Goal: Navigation & Orientation: Find specific page/section

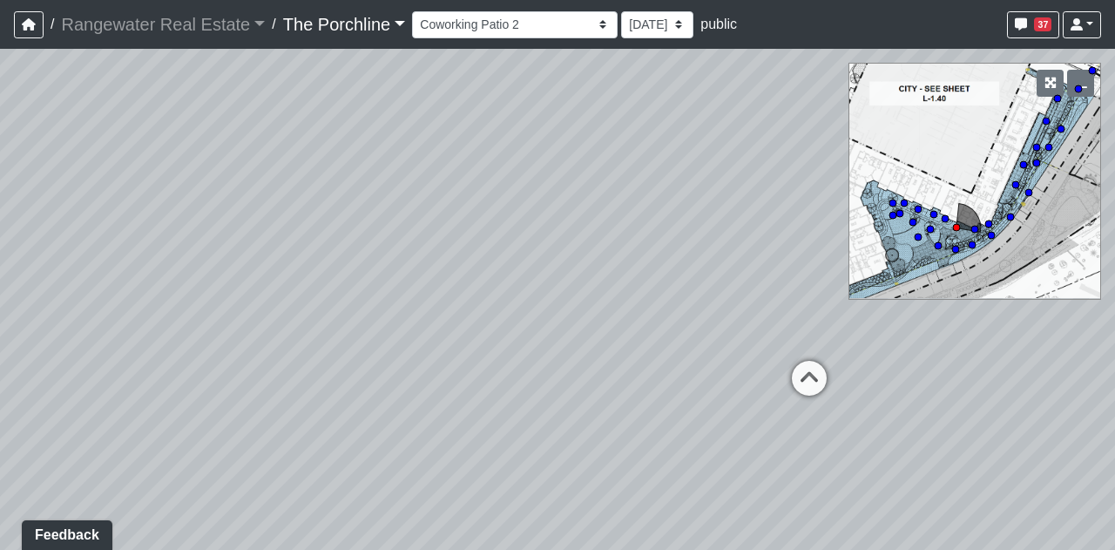
drag, startPoint x: 0, startPoint y: 0, endPoint x: 604, endPoint y: 238, distance: 649.0
click at [604, 238] on div "Loading... Seating Loading... Mailroom Entry Loading... Lounge Entry Loading...…" at bounding box center [557, 299] width 1115 height 501
click at [525, 24] on select "Entry [GEOGRAPHIC_DATA] Kitchen Lounge Lounge Entry Mailroom Entry Seating Cowo…" at bounding box center [515, 24] width 206 height 27
click at [412, 11] on select "Entry [GEOGRAPHIC_DATA] Kitchen Lounge Lounge Entry Mailroom Entry Seating Cowo…" at bounding box center [515, 24] width 206 height 27
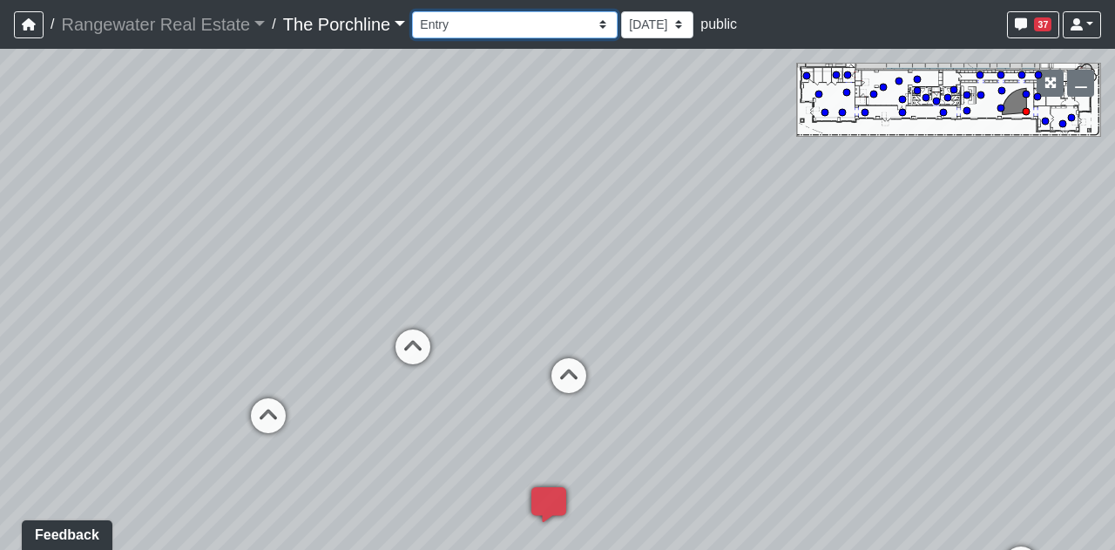
click at [450, 28] on select "Entry [GEOGRAPHIC_DATA] Kitchen Lounge Lounge Entry Mailroom Entry Seating Cowo…" at bounding box center [515, 24] width 206 height 27
click at [412, 11] on select "Entry [GEOGRAPHIC_DATA] Kitchen Lounge Lounge Entry Mailroom Entry Seating Cowo…" at bounding box center [515, 24] width 206 height 27
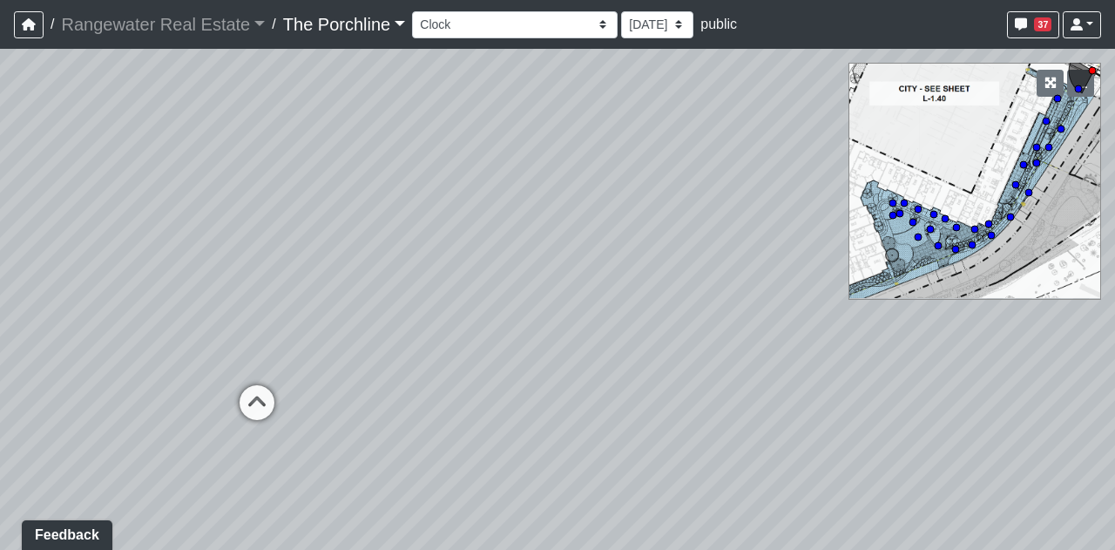
drag, startPoint x: 651, startPoint y: 307, endPoint x: 545, endPoint y: 398, distance: 139.6
click at [545, 398] on div "Loading... Seating Loading... Mailroom Entry Loading... Lounge Entry Loading...…" at bounding box center [557, 299] width 1115 height 501
drag, startPoint x: 610, startPoint y: 317, endPoint x: 528, endPoint y: 318, distance: 81.9
click at [528, 318] on div "Loading... Seating Loading... Mailroom Entry Loading... Lounge Entry Loading...…" at bounding box center [557, 299] width 1115 height 501
drag, startPoint x: 483, startPoint y: 313, endPoint x: 498, endPoint y: 346, distance: 36.6
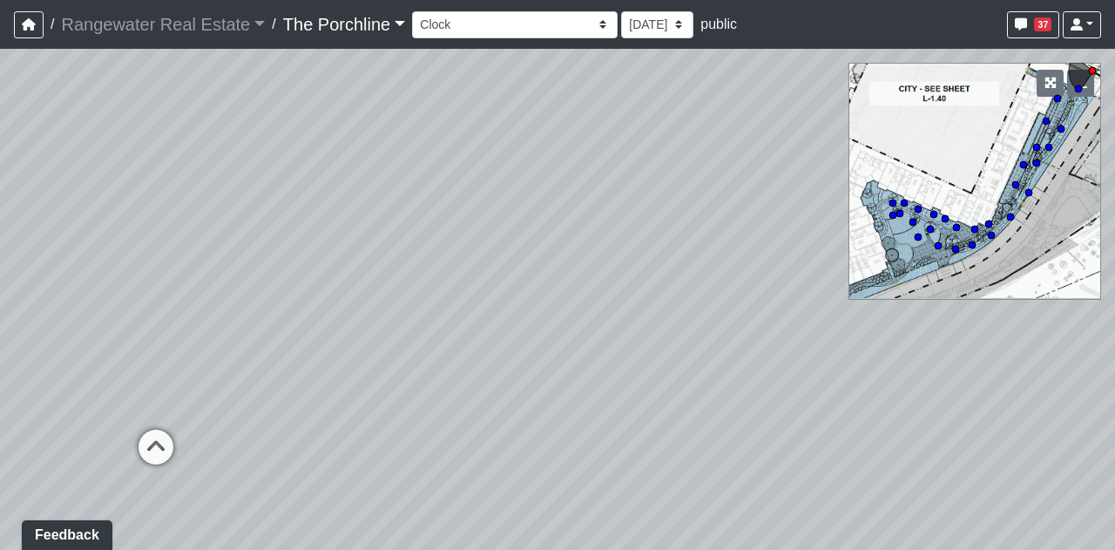
click at [498, 346] on div "Loading... Seating Loading... Mailroom Entry Loading... Lounge Entry Loading...…" at bounding box center [557, 299] width 1115 height 501
click at [1093, 81] on button "button" at bounding box center [1080, 83] width 27 height 27
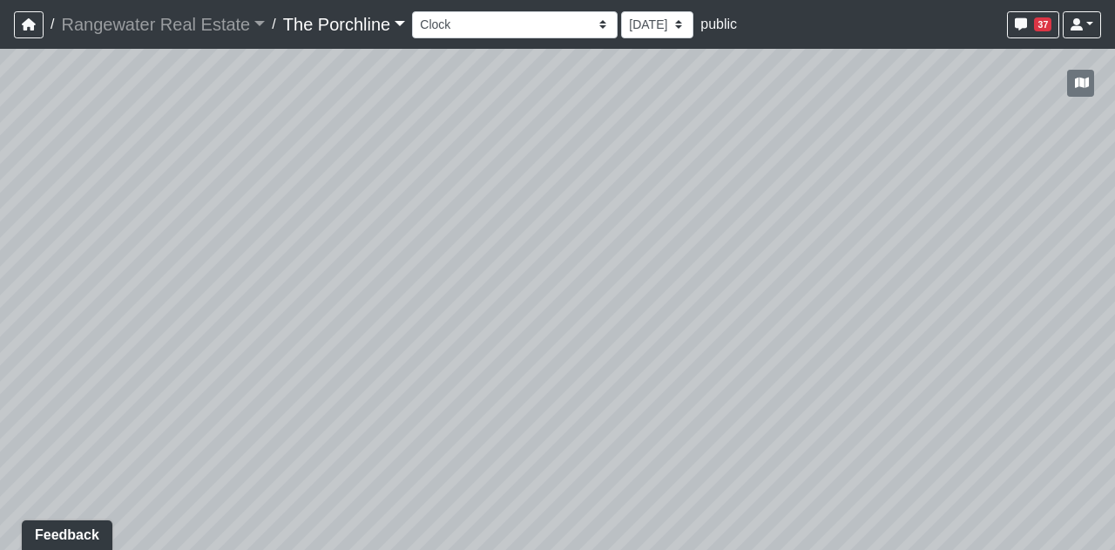
drag, startPoint x: 638, startPoint y: 353, endPoint x: 606, endPoint y: 233, distance: 124.5
click at [606, 233] on div "Loading... Seating Loading... Mailroom Entry Loading... Lounge Entry Loading...…" at bounding box center [557, 299] width 1115 height 501
drag, startPoint x: 663, startPoint y: 172, endPoint x: 723, endPoint y: 275, distance: 119.9
click at [723, 275] on div "Loading... Seating Loading... Mailroom Entry Loading... Lounge Entry Loading...…" at bounding box center [557, 299] width 1115 height 501
click at [496, 30] on select "Entry [GEOGRAPHIC_DATA] Kitchen Lounge Lounge Entry Mailroom Entry Seating Cowo…" at bounding box center [515, 24] width 206 height 27
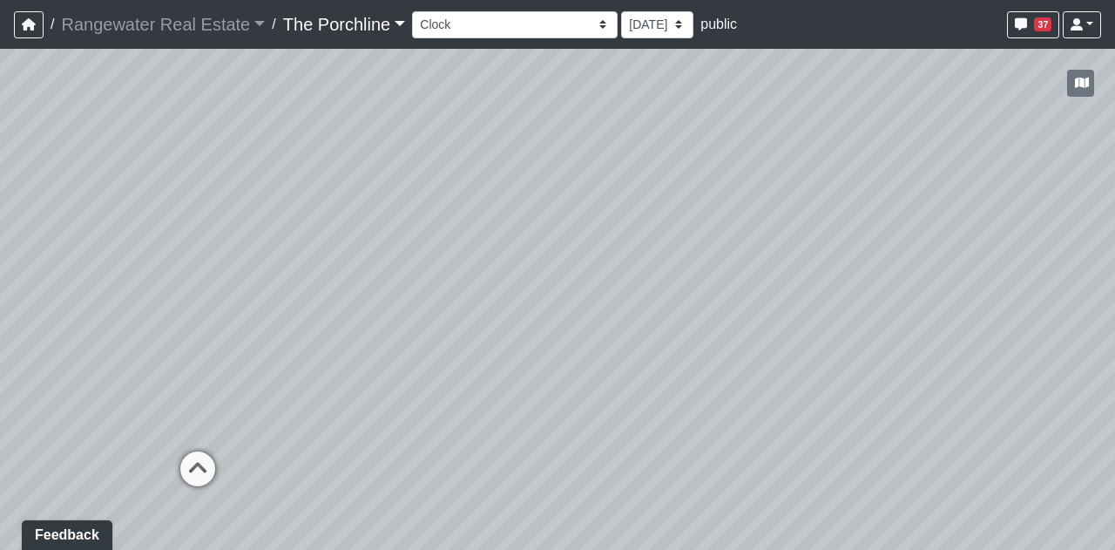
click at [663, 444] on div "Loading... Seating Loading... Mailroom Entry Loading... Lounge Entry Loading...…" at bounding box center [557, 299] width 1115 height 501
drag, startPoint x: 885, startPoint y: 437, endPoint x: 574, endPoint y: 243, distance: 366.3
click at [574, 243] on div "Loading... Seating Loading... Mailroom Entry Loading... Lounge Entry Loading...…" at bounding box center [557, 299] width 1115 height 501
drag, startPoint x: 465, startPoint y: 222, endPoint x: 537, endPoint y: 242, distance: 74.2
click at [537, 242] on div "Loading... Seating Loading... Mailroom Entry Loading... Lounge Entry Loading...…" at bounding box center [557, 299] width 1115 height 501
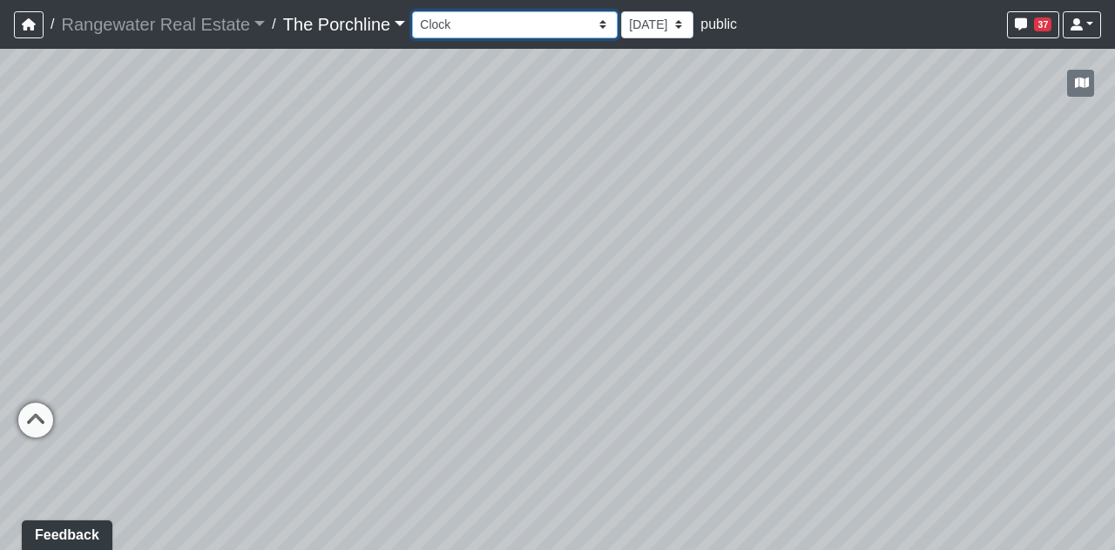
click at [540, 20] on select "Entry [GEOGRAPHIC_DATA] Kitchen Lounge Lounge Entry Mailroom Entry Seating Cowo…" at bounding box center [515, 24] width 206 height 27
click at [412, 11] on select "Entry [GEOGRAPHIC_DATA] Kitchen Lounge Lounge Entry Mailroom Entry Seating Cowo…" at bounding box center [515, 24] width 206 height 27
drag, startPoint x: 587, startPoint y: 254, endPoint x: 660, endPoint y: 179, distance: 105.4
click at [125, 74] on div "Loading... Seating Loading... Mailroom Entry Loading... Lounge Entry Loading...…" at bounding box center [557, 299] width 1115 height 501
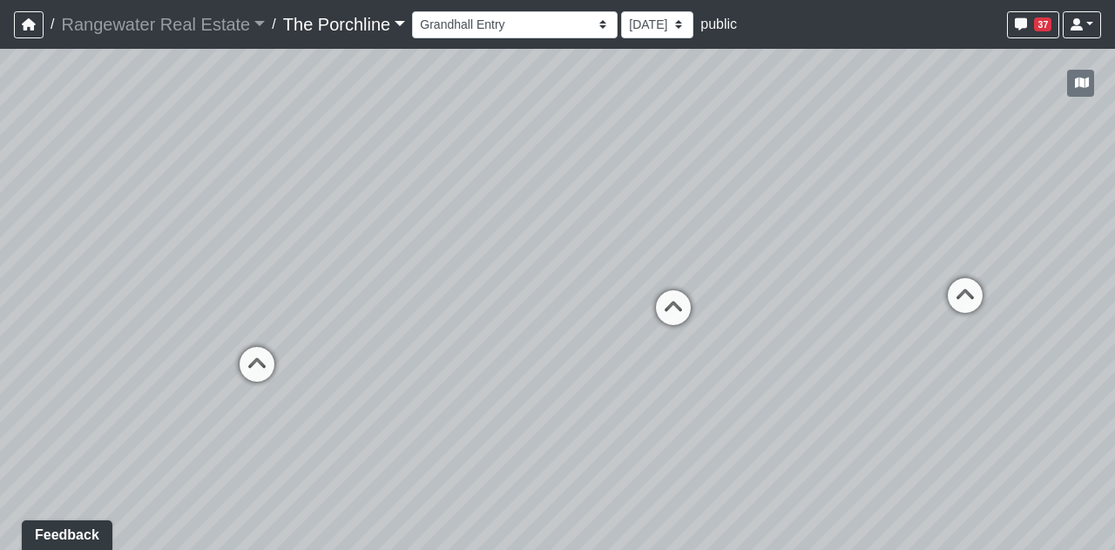
drag, startPoint x: 677, startPoint y: 171, endPoint x: 285, endPoint y: 225, distance: 395.8
click at [285, 225] on div "Loading... Seating Loading... Mailroom Entry Loading... Lounge Entry Loading...…" at bounding box center [557, 299] width 1115 height 501
drag, startPoint x: 695, startPoint y: 201, endPoint x: 549, endPoint y: 185, distance: 147.3
click at [547, 182] on div "Loading... Seating Loading... Mailroom Entry Loading... Lounge Entry Loading...…" at bounding box center [557, 299] width 1115 height 501
drag, startPoint x: 649, startPoint y: 227, endPoint x: 539, endPoint y: 268, distance: 116.9
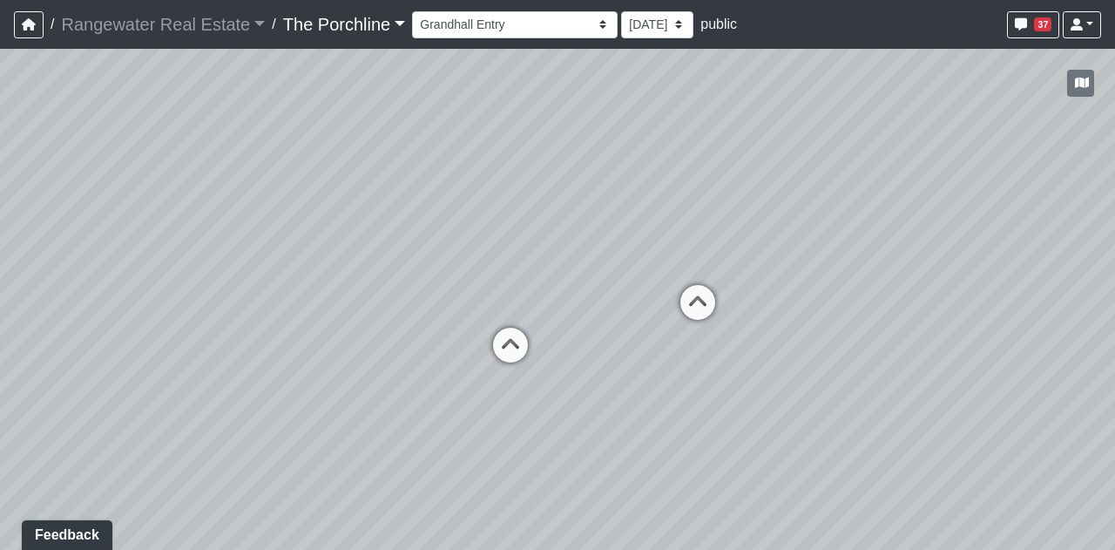
click at [539, 268] on div "Loading... Seating Loading... Mailroom Entry Loading... Lounge Entry Loading...…" at bounding box center [557, 299] width 1115 height 501
click at [707, 301] on icon at bounding box center [698, 311] width 52 height 52
click at [755, 317] on icon at bounding box center [756, 330] width 52 height 52
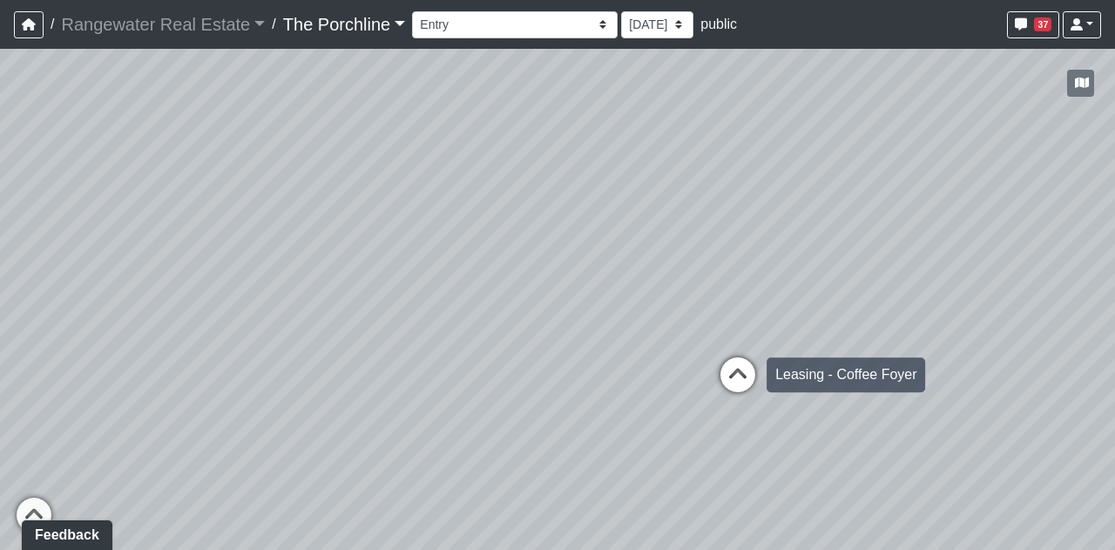
click at [742, 376] on icon at bounding box center [738, 383] width 52 height 52
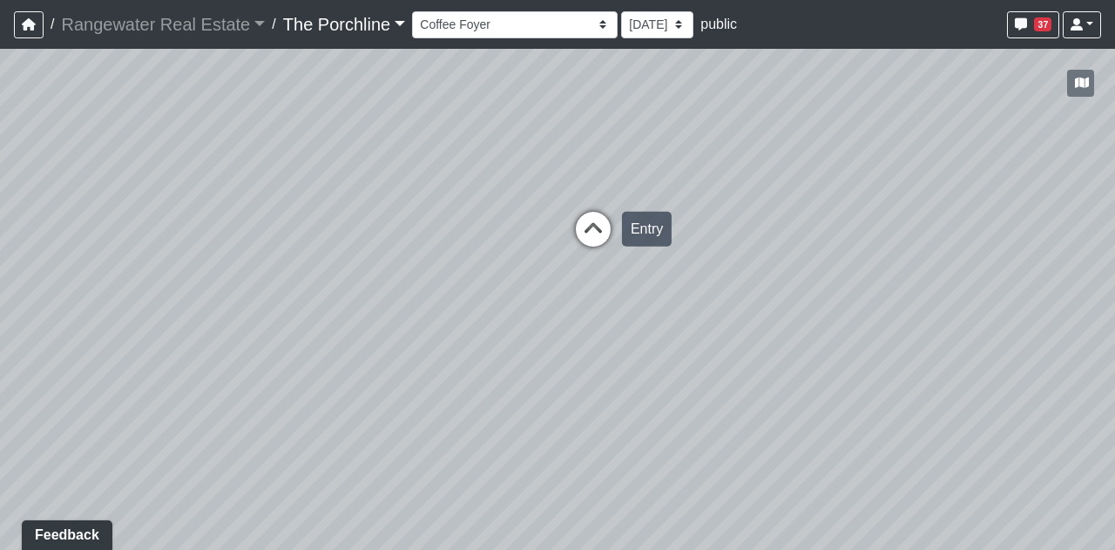
click at [591, 234] on icon at bounding box center [593, 238] width 52 height 52
drag, startPoint x: 550, startPoint y: 189, endPoint x: 929, endPoint y: 177, distance: 379.2
click at [929, 177] on div "Loading... Seating Loading... Mailroom Entry Loading... Lounge Entry Loading...…" at bounding box center [557, 299] width 1115 height 501
drag, startPoint x: 714, startPoint y: 208, endPoint x: 946, endPoint y: 192, distance: 232.4
click at [946, 192] on div "Loading... Seating Loading... Mailroom Entry Loading... Lounge Entry Loading...…" at bounding box center [557, 299] width 1115 height 501
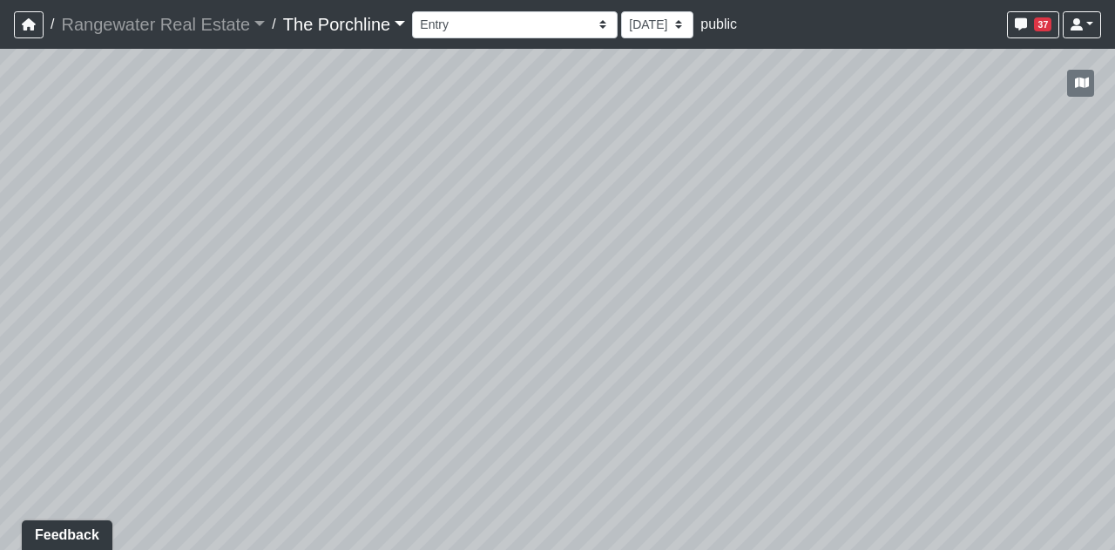
drag, startPoint x: 848, startPoint y: 182, endPoint x: 824, endPoint y: 512, distance: 331.1
click at [824, 512] on div "Loading... Seating Loading... Mailroom Entry Loading... Lounge Entry Loading...…" at bounding box center [557, 299] width 1115 height 501
drag, startPoint x: 809, startPoint y: 182, endPoint x: 789, endPoint y: 102, distance: 82.4
click at [789, 102] on div "Loading... Seating Loading... Mailroom Entry Loading... Lounge Entry Loading...…" at bounding box center [557, 299] width 1115 height 501
drag, startPoint x: 775, startPoint y: 323, endPoint x: 799, endPoint y: 144, distance: 181.0
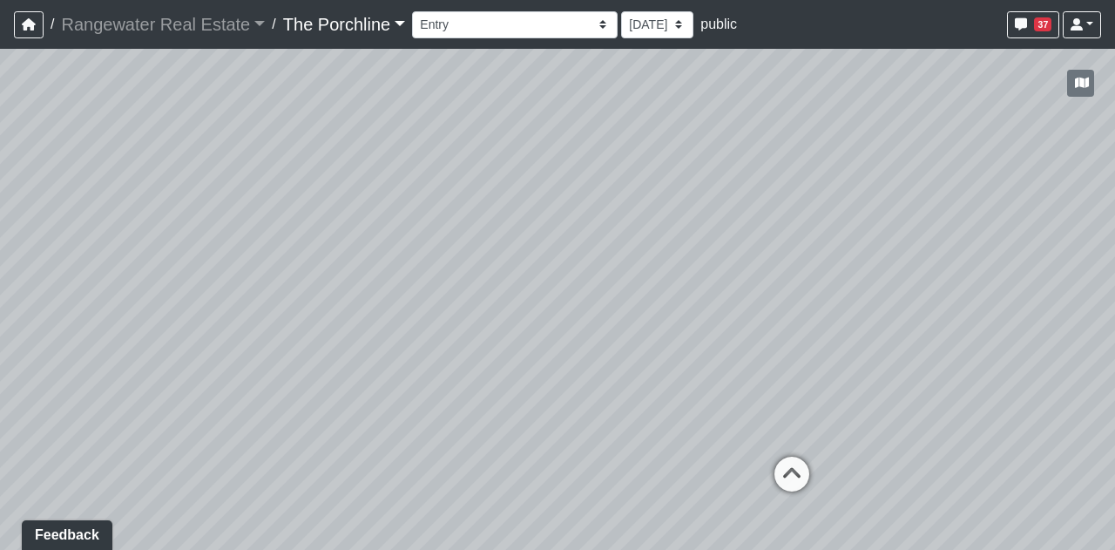
click at [799, 144] on div "Loading... Seating Loading... Mailroom Entry Loading... Lounge Entry Loading...…" at bounding box center [557, 299] width 1115 height 501
drag, startPoint x: 623, startPoint y: 281, endPoint x: 735, endPoint y: 220, distance: 127.9
click at [320, 243] on div "Loading... Seating Loading... Mailroom Entry Loading... Lounge Entry Loading...…" at bounding box center [557, 299] width 1115 height 501
drag, startPoint x: 898, startPoint y: 196, endPoint x: 436, endPoint y: 200, distance: 462.7
click at [436, 200] on div "Loading... Seating Loading... Mailroom Entry Loading... Lounge Entry Loading...…" at bounding box center [557, 299] width 1115 height 501
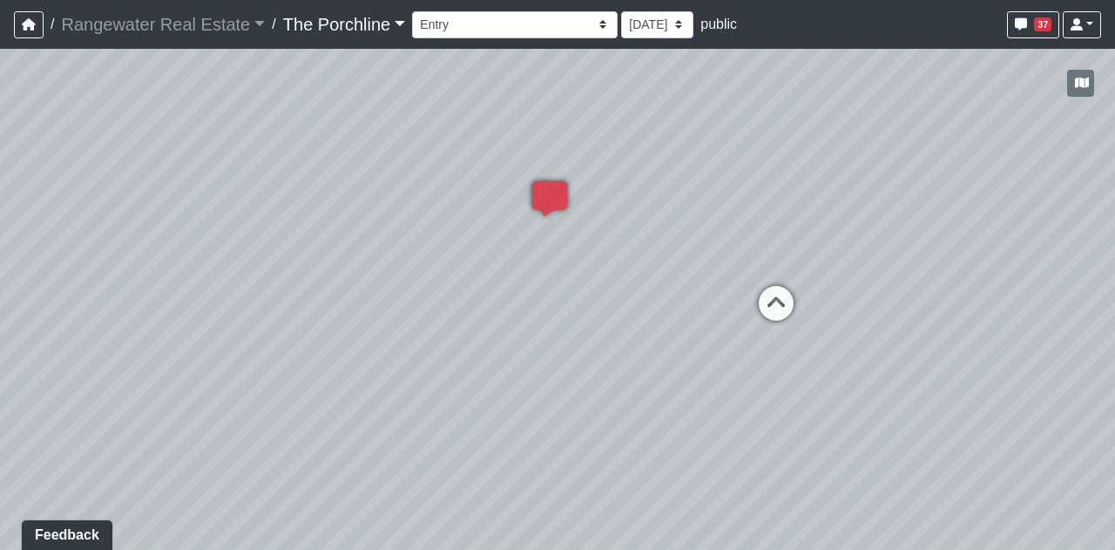
drag, startPoint x: 755, startPoint y: 267, endPoint x: 803, endPoint y: 253, distance: 49.9
click at [394, 323] on div "Loading... Seating Loading... Mailroom Entry Loading... Lounge Entry Loading...…" at bounding box center [557, 299] width 1115 height 501
drag, startPoint x: 939, startPoint y: 184, endPoint x: 460, endPoint y: 177, distance: 479.3
click at [460, 177] on div "Loading... Seating Loading... Mailroom Entry Loading... Lounge Entry Loading...…" at bounding box center [557, 299] width 1115 height 501
drag, startPoint x: 823, startPoint y: 228, endPoint x: 193, endPoint y: 189, distance: 631.2
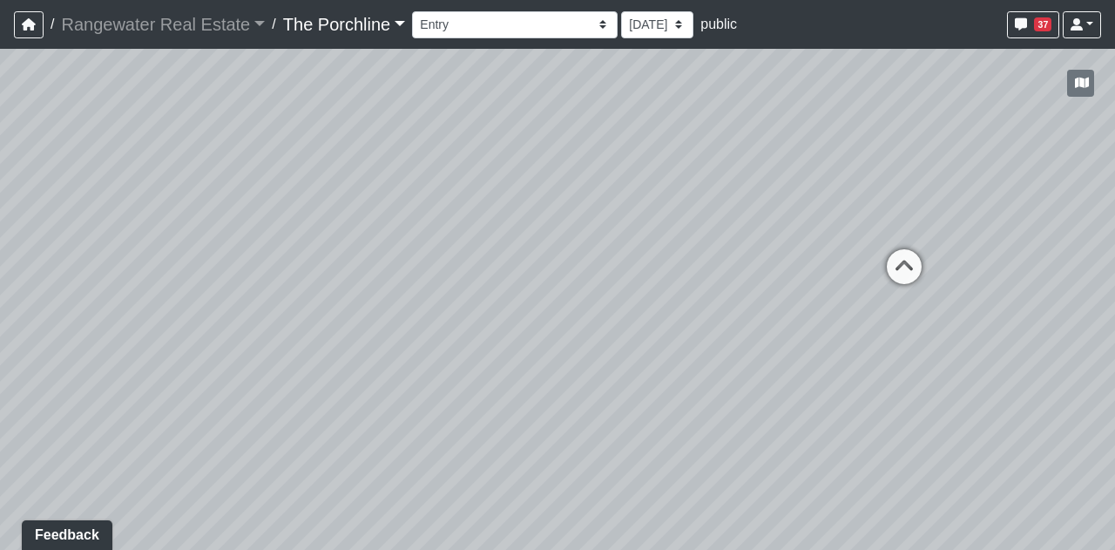
click at [193, 189] on div "Loading... Seating Loading... Mailroom Entry Loading... Lounge Entry Loading...…" at bounding box center [557, 299] width 1115 height 501
drag, startPoint x: 676, startPoint y: 207, endPoint x: 520, endPoint y: 210, distance: 156.0
click at [520, 210] on div "Loading... Seating Loading... Mailroom Entry Loading... Lounge Entry Loading...…" at bounding box center [557, 299] width 1115 height 501
click at [760, 268] on icon at bounding box center [747, 275] width 52 height 52
drag, startPoint x: 785, startPoint y: 247, endPoint x: 711, endPoint y: 182, distance: 98.8
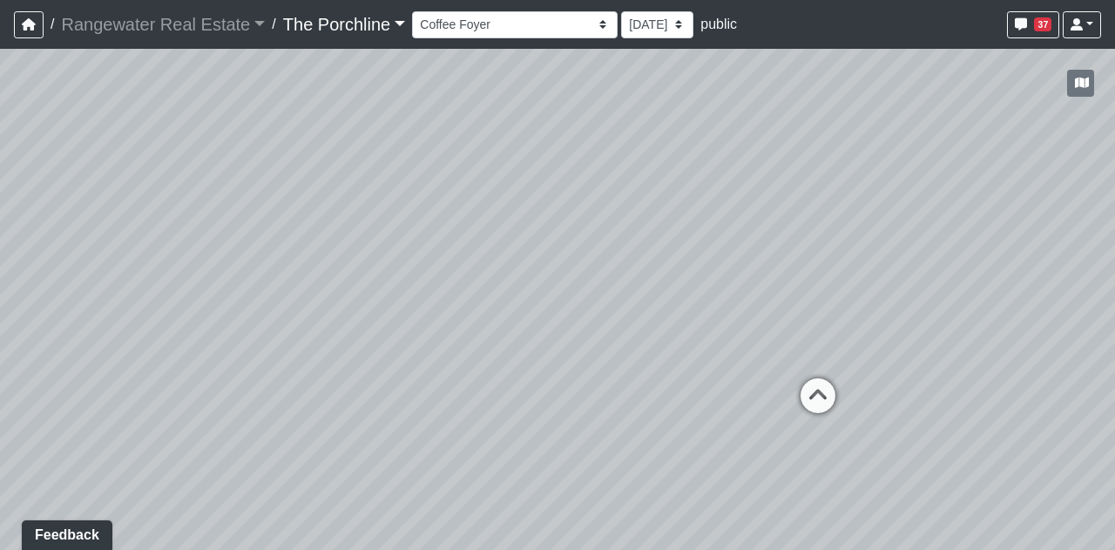
click at [711, 182] on div "Loading... Seating Loading... Mailroom Entry Loading... Lounge Entry Loading...…" at bounding box center [557, 299] width 1115 height 501
drag, startPoint x: 577, startPoint y: 218, endPoint x: 932, endPoint y: 189, distance: 356.7
click at [932, 189] on div "Loading... Seating Loading... Mailroom Entry Loading... Lounge Entry Loading...…" at bounding box center [557, 299] width 1115 height 501
drag, startPoint x: 711, startPoint y: 205, endPoint x: 906, endPoint y: 195, distance: 195.4
click at [906, 195] on div "Loading... Seating Loading... Mailroom Entry Loading... Lounge Entry Loading...…" at bounding box center [557, 299] width 1115 height 501
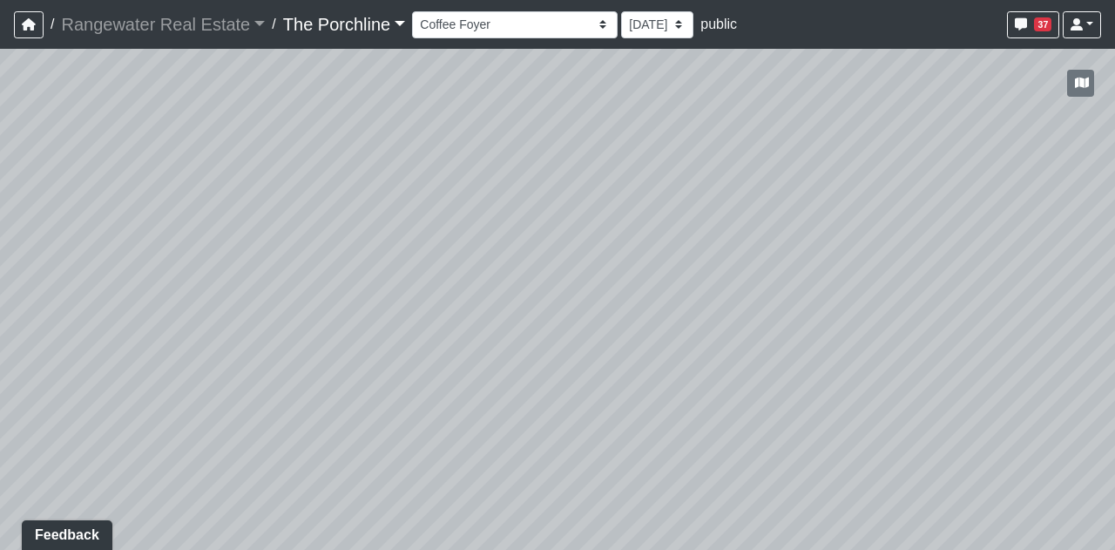
drag, startPoint x: 430, startPoint y: 278, endPoint x: 1080, endPoint y: 259, distance: 650.3
click at [1080, 259] on div "Loading... Seating Loading... Mailroom Entry Loading... Lounge Entry Loading...…" at bounding box center [557, 299] width 1115 height 501
drag, startPoint x: 878, startPoint y: 271, endPoint x: 1114, endPoint y: 308, distance: 239.0
click at [1114, 308] on div "Loading... Seating Loading... Mailroom Entry Loading... Lounge Entry Loading...…" at bounding box center [557, 299] width 1115 height 501
drag, startPoint x: 552, startPoint y: 294, endPoint x: 236, endPoint y: 356, distance: 321.6
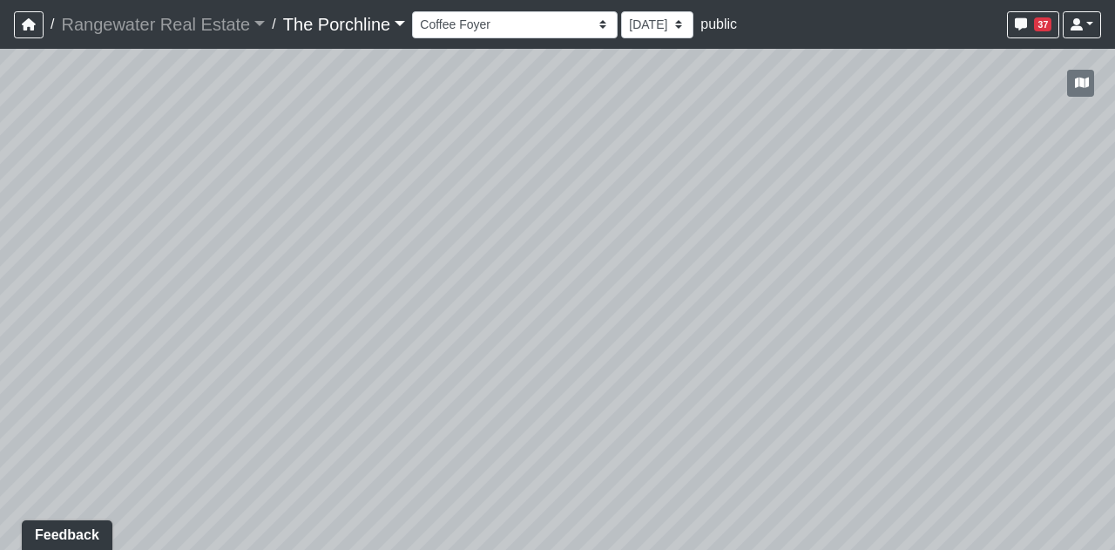
click at [236, 356] on div "Loading... Seating Loading... Mailroom Entry Loading... Lounge Entry Loading...…" at bounding box center [557, 299] width 1115 height 501
drag, startPoint x: 697, startPoint y: 229, endPoint x: 182, endPoint y: 234, distance: 515.0
click at [183, 233] on div "Loading... Seating Loading... Mailroom Entry Loading... Lounge Entry Loading...…" at bounding box center [557, 299] width 1115 height 501
drag, startPoint x: 824, startPoint y: 243, endPoint x: 238, endPoint y: 255, distance: 586.5
click at [238, 255] on div "Loading... Seating Loading... Mailroom Entry Loading... Lounge Entry Loading...…" at bounding box center [557, 299] width 1115 height 501
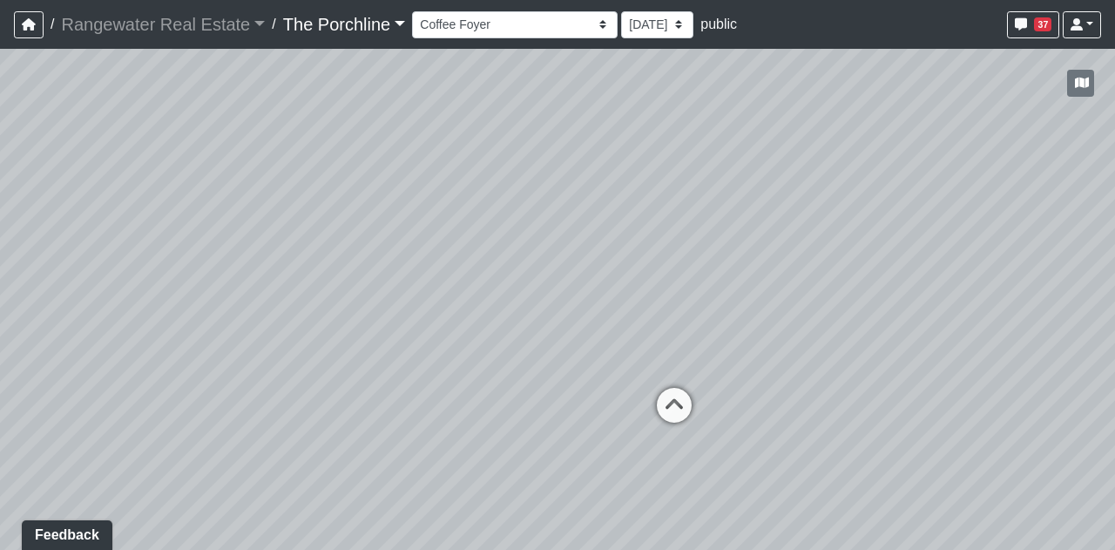
drag, startPoint x: 532, startPoint y: 178, endPoint x: 361, endPoint y: 193, distance: 172.3
click at [377, 170] on div "Loading... Seating Loading... Mailroom Entry Loading... Lounge Entry Loading...…" at bounding box center [557, 299] width 1115 height 501
drag, startPoint x: 361, startPoint y: 195, endPoint x: 268, endPoint y: 183, distance: 93.2
click at [268, 183] on div "Loading... Seating Loading... Mailroom Entry Loading... Lounge Entry Loading...…" at bounding box center [557, 299] width 1115 height 501
click at [591, 376] on icon at bounding box center [608, 392] width 52 height 52
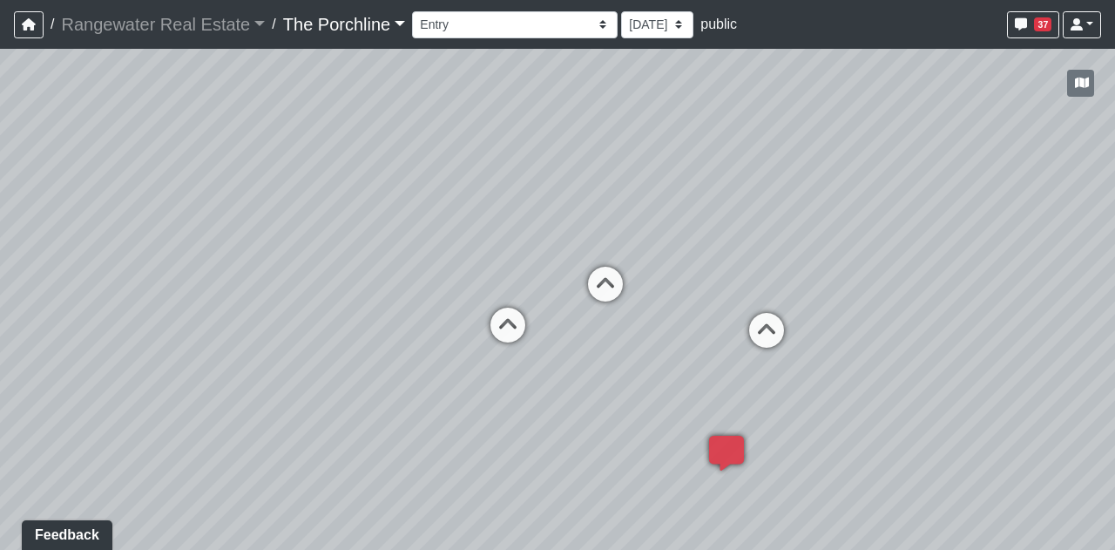
drag, startPoint x: 495, startPoint y: 161, endPoint x: 683, endPoint y: 165, distance: 188.2
click at [683, 165] on div "Loading... Seating Loading... Mailroom Entry Loading... Lounge Entry Loading...…" at bounding box center [557, 299] width 1115 height 501
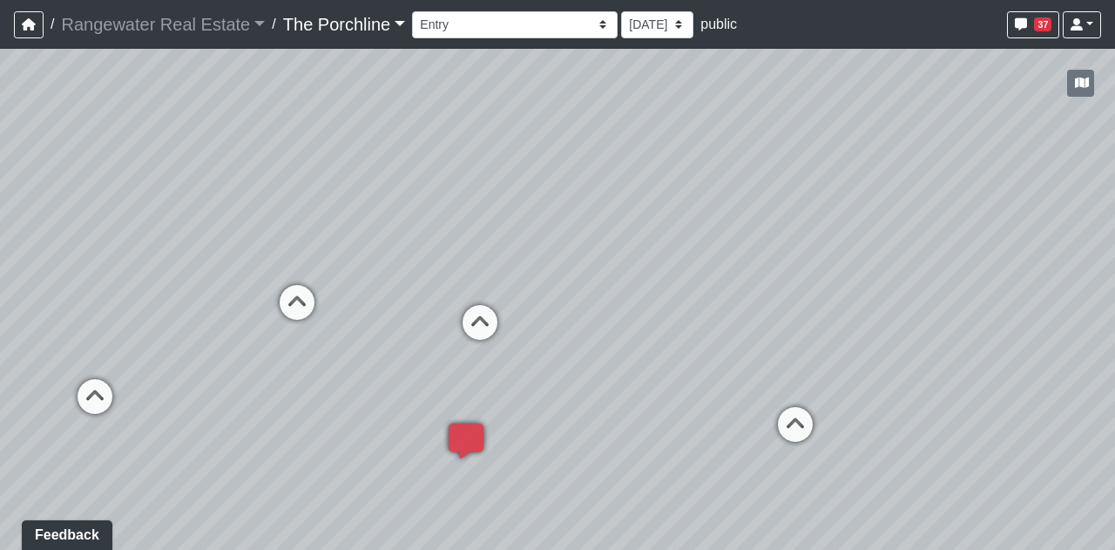
drag, startPoint x: 683, startPoint y: 227, endPoint x: 237, endPoint y: 234, distance: 446.2
click at [237, 234] on div "Loading... Seating Loading... Mailroom Entry Loading... Lounge Entry Loading...…" at bounding box center [557, 299] width 1115 height 501
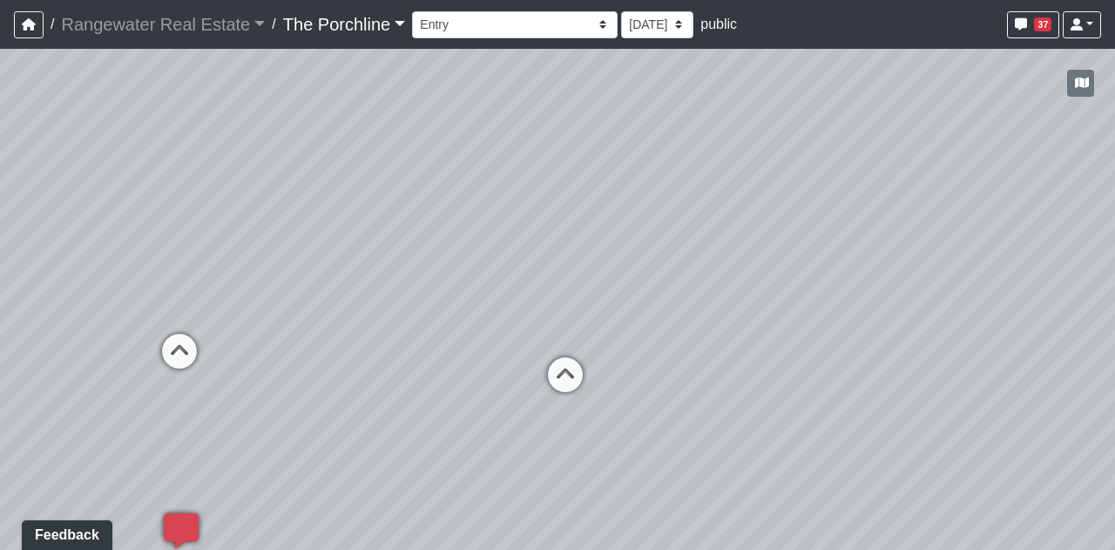
drag, startPoint x: 635, startPoint y: 240, endPoint x: 274, endPoint y: 226, distance: 361.0
click at [274, 226] on div "Loading... Seating Loading... Mailroom Entry Loading... Lounge Entry Loading...…" at bounding box center [557, 299] width 1115 height 501
click at [579, 376] on icon at bounding box center [565, 383] width 52 height 52
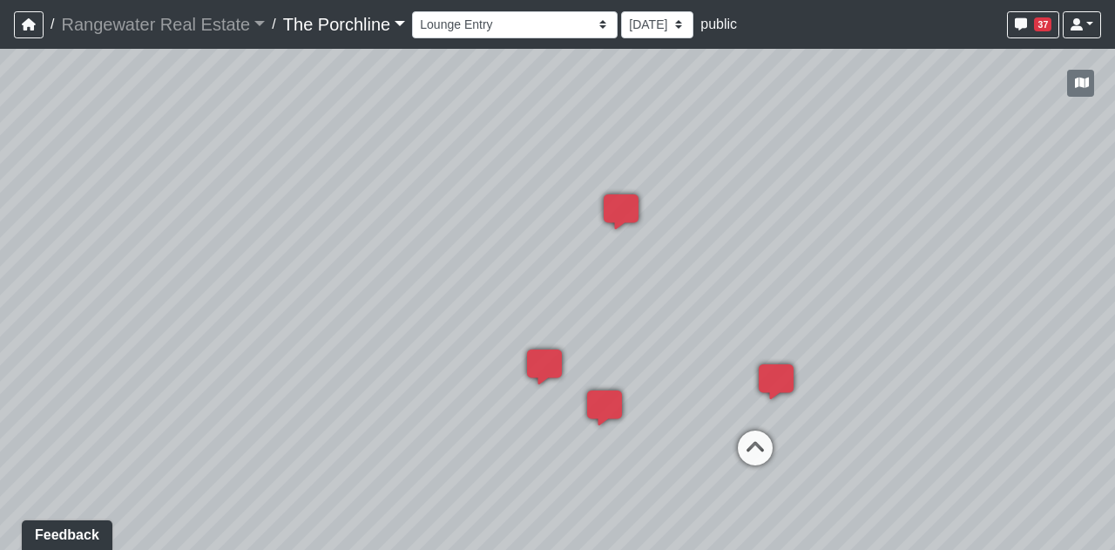
drag, startPoint x: 732, startPoint y: 217, endPoint x: 130, endPoint y: 237, distance: 602.4
click at [130, 237] on div "Loading... Seating Loading... Mailroom Entry Loading... Lounge Entry Loading...…" at bounding box center [557, 299] width 1115 height 501
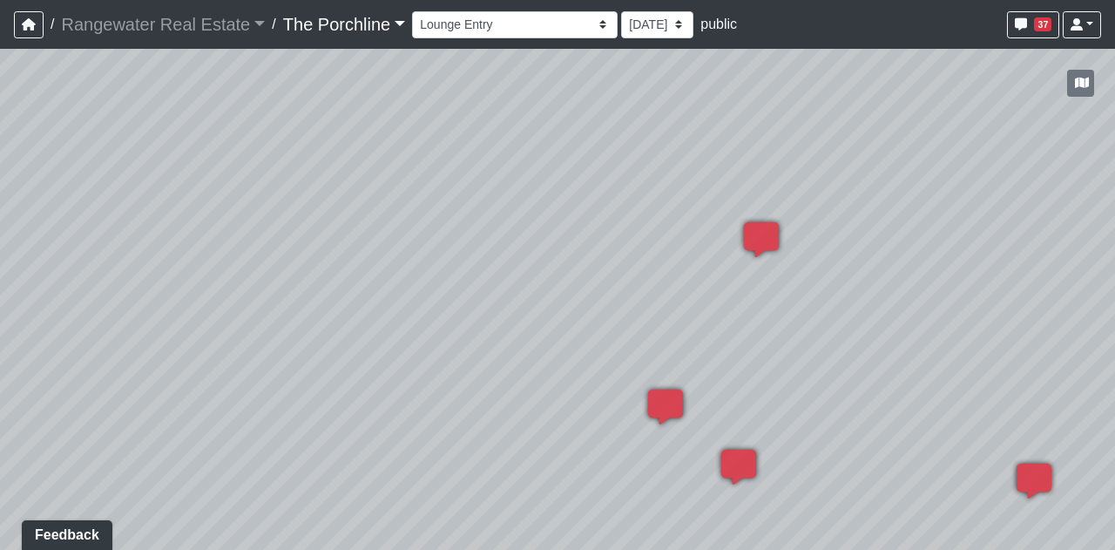
drag, startPoint x: 823, startPoint y: 290, endPoint x: 1114, endPoint y: 362, distance: 300.5
click at [1114, 362] on div "Loading... Seating Loading... Mailroom Entry Loading... Lounge Entry Loading...…" at bounding box center [557, 299] width 1115 height 501
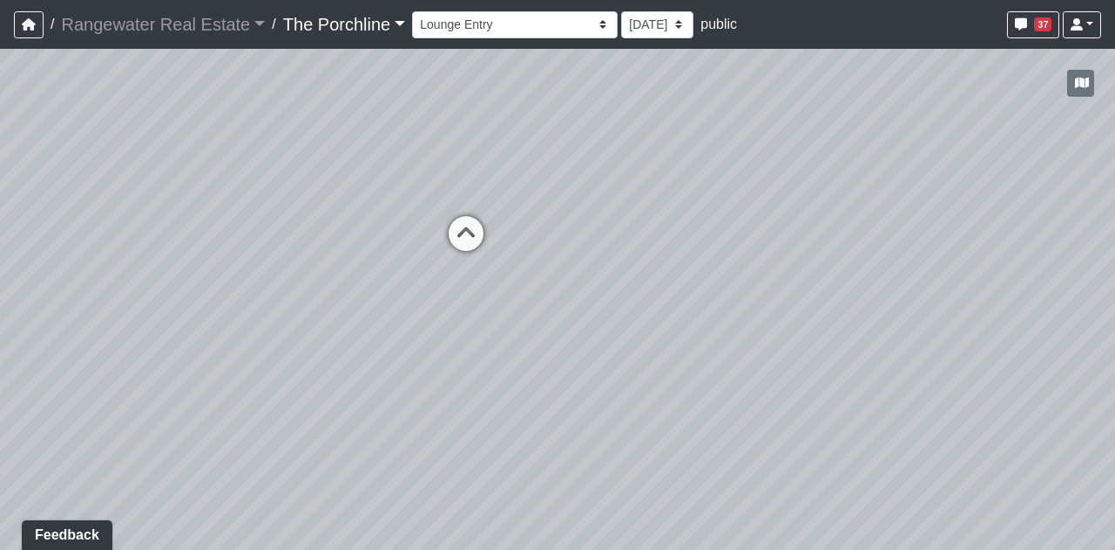
drag, startPoint x: 500, startPoint y: 334, endPoint x: 843, endPoint y: 217, distance: 362.6
click at [843, 217] on div "Loading... Seating Loading... Mailroom Entry Loading... Lounge Entry Loading...…" at bounding box center [557, 299] width 1115 height 501
click at [483, 240] on icon at bounding box center [466, 242] width 52 height 52
drag, startPoint x: 678, startPoint y: 215, endPoint x: 735, endPoint y: 186, distance: 64.7
click at [735, 186] on div "Loading... Seating Loading... Mailroom Entry Loading... Lounge Entry Loading...…" at bounding box center [557, 299] width 1115 height 501
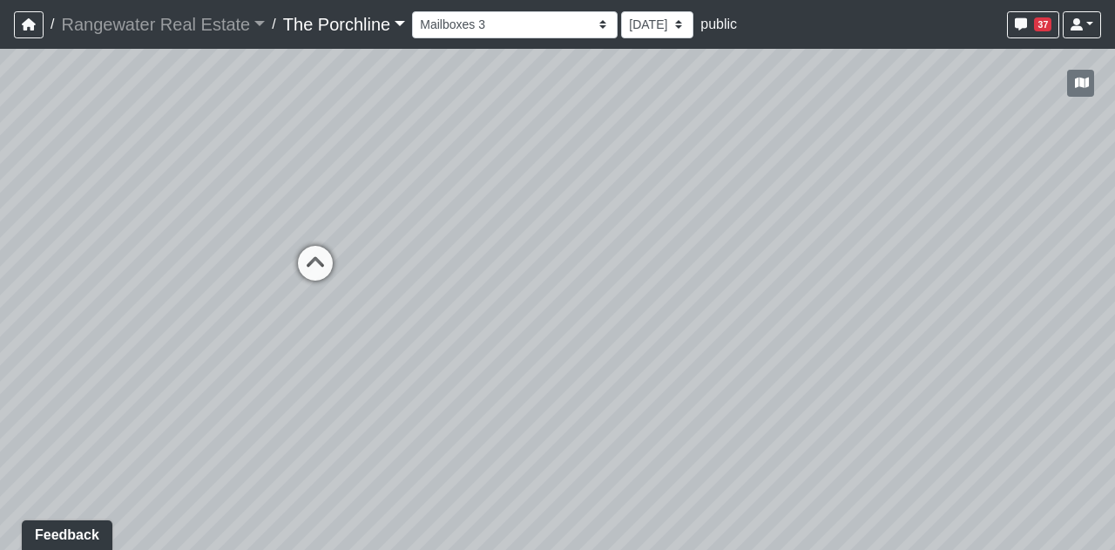
drag, startPoint x: 430, startPoint y: 394, endPoint x: 821, endPoint y: 306, distance: 400.2
click at [821, 306] on div "Loading... Seating Loading... Mailroom Entry Loading... Lounge Entry Loading...…" at bounding box center [557, 299] width 1115 height 501
drag, startPoint x: 446, startPoint y: 254, endPoint x: 590, endPoint y: 335, distance: 165.0
click at [590, 335] on div "Loading... Seating Loading... Mailroom Entry Loading... Lounge Entry Loading...…" at bounding box center [557, 299] width 1115 height 501
click at [432, 313] on icon at bounding box center [426, 324] width 52 height 52
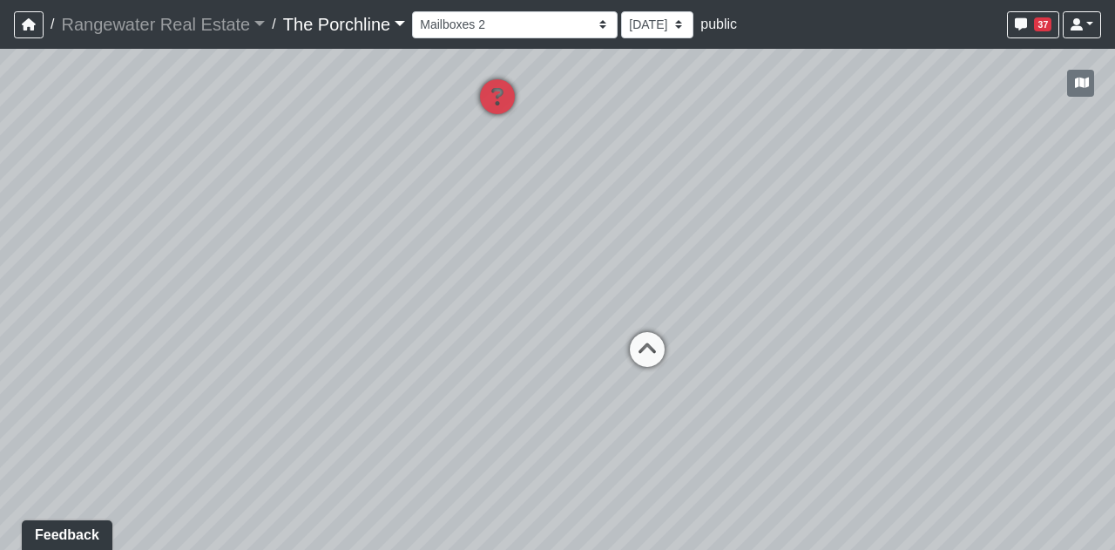
drag, startPoint x: 395, startPoint y: 167, endPoint x: 1114, endPoint y: 246, distance: 724.0
click at [1114, 246] on div "Loading... Seating Loading... Mailroom Entry Loading... Lounge Entry Loading...…" at bounding box center [557, 299] width 1115 height 501
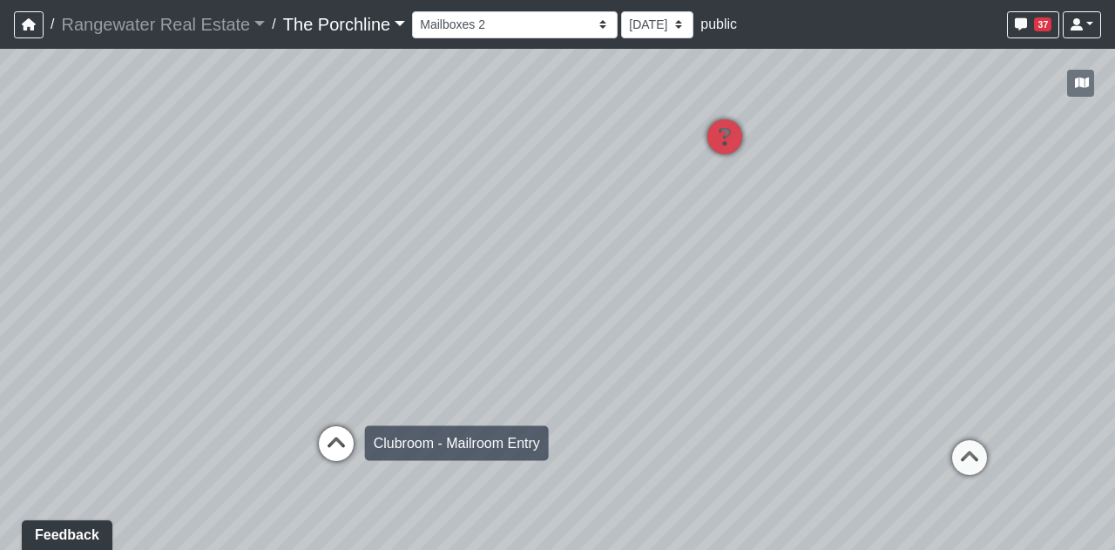
click at [328, 431] on icon at bounding box center [336, 452] width 52 height 52
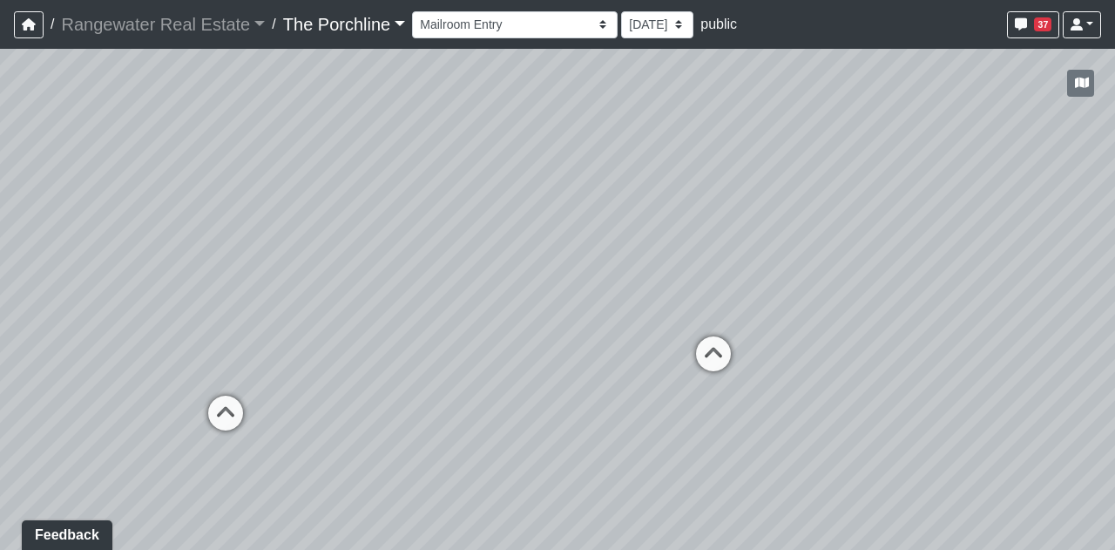
drag, startPoint x: 617, startPoint y: 257, endPoint x: 483, endPoint y: 221, distance: 138.9
click at [483, 221] on div "Loading... Seating Loading... Mailroom Entry Loading... Lounge Entry Loading...…" at bounding box center [557, 299] width 1115 height 501
click at [220, 416] on icon at bounding box center [226, 422] width 52 height 52
drag, startPoint x: 673, startPoint y: 188, endPoint x: 416, endPoint y: 202, distance: 256.6
click at [416, 202] on div "Loading... Seating Loading... Mailroom Entry Loading... Lounge Entry Loading...…" at bounding box center [557, 299] width 1115 height 501
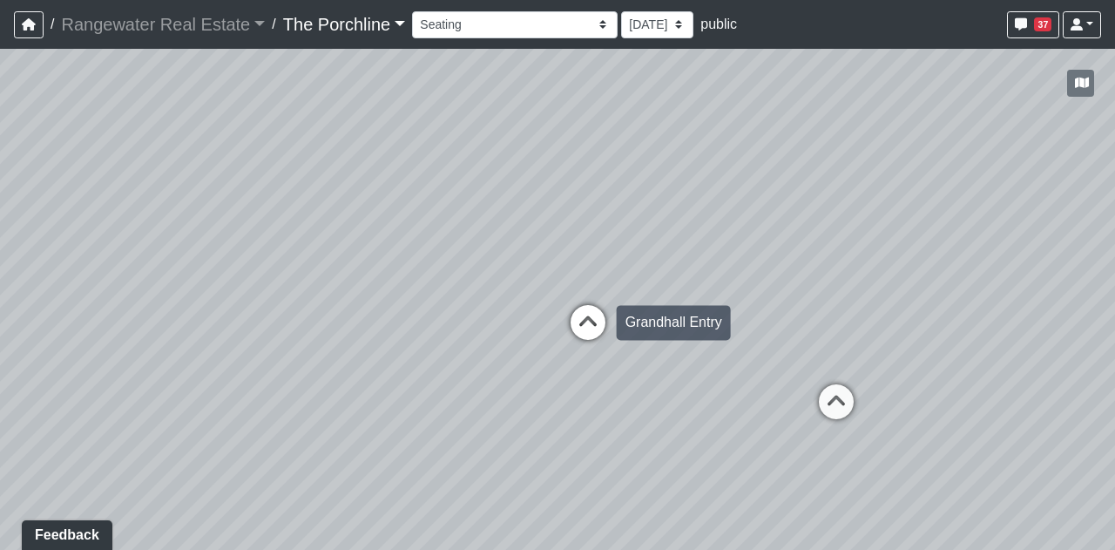
click at [599, 325] on icon at bounding box center [588, 331] width 52 height 52
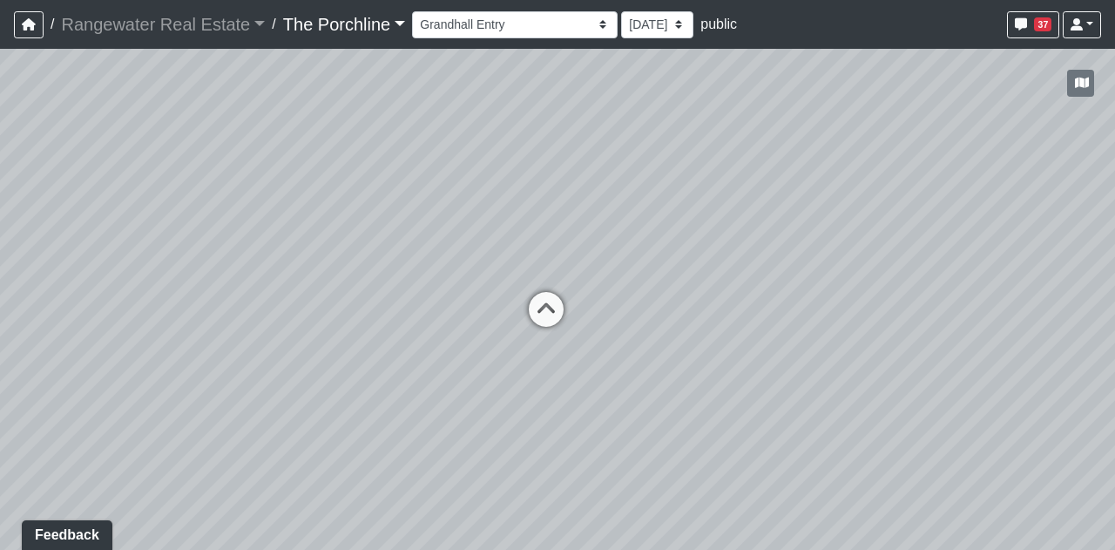
drag, startPoint x: 615, startPoint y: 194, endPoint x: 521, endPoint y: 192, distance: 94.1
click at [521, 192] on div "Loading... Seating Loading... Mailroom Entry Loading... Lounge Entry Loading...…" at bounding box center [557, 299] width 1115 height 501
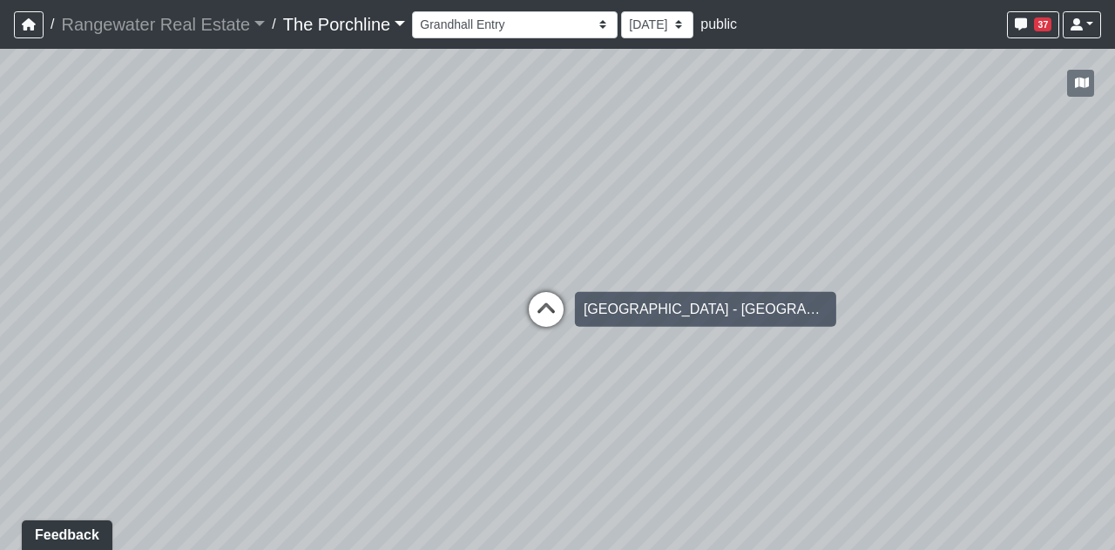
click at [559, 306] on icon at bounding box center [546, 318] width 52 height 52
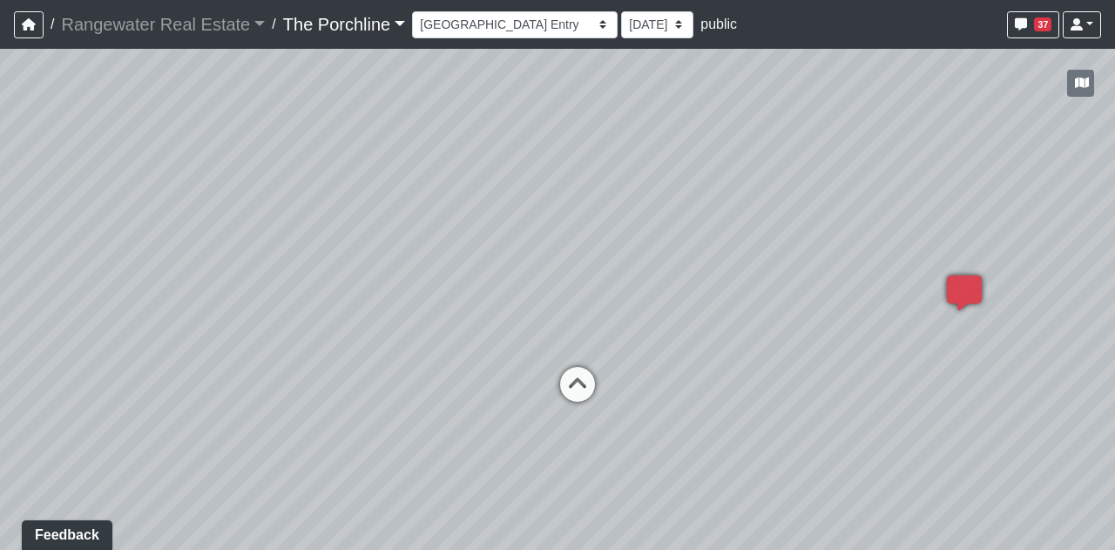
drag, startPoint x: 636, startPoint y: 183, endPoint x: 665, endPoint y: 203, distance: 35.0
click at [665, 203] on div "Loading... Seating Loading... Mailroom Entry Loading... Lounge Entry Loading...…" at bounding box center [557, 299] width 1115 height 501
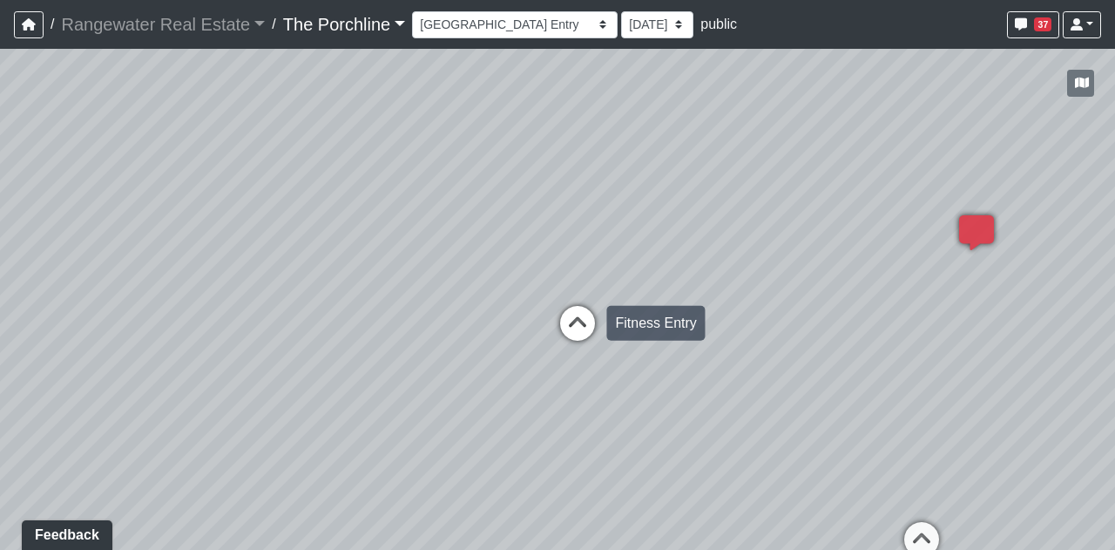
click at [565, 327] on icon at bounding box center [578, 332] width 52 height 52
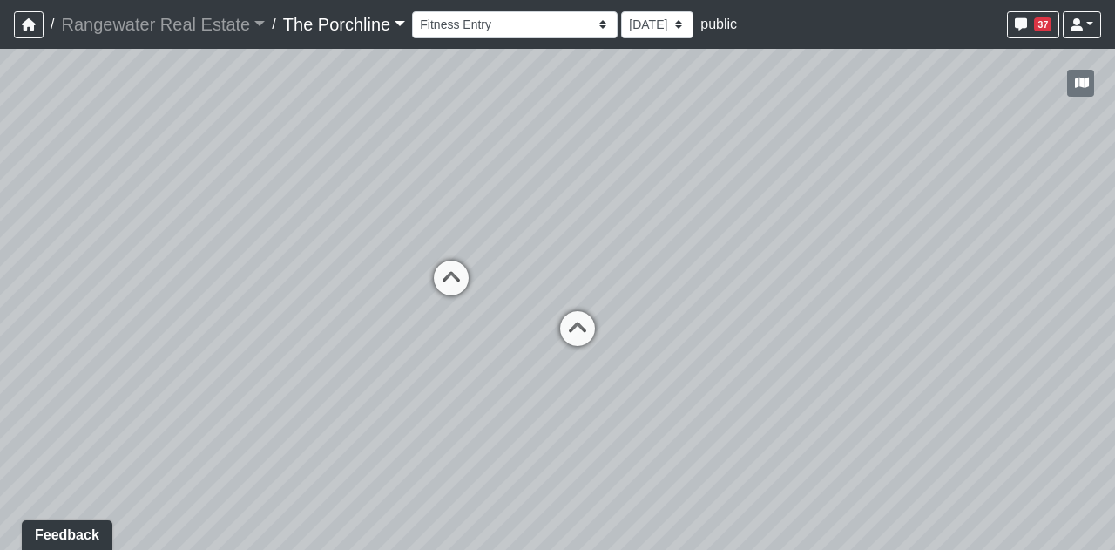
click at [565, 327] on icon at bounding box center [578, 337] width 52 height 52
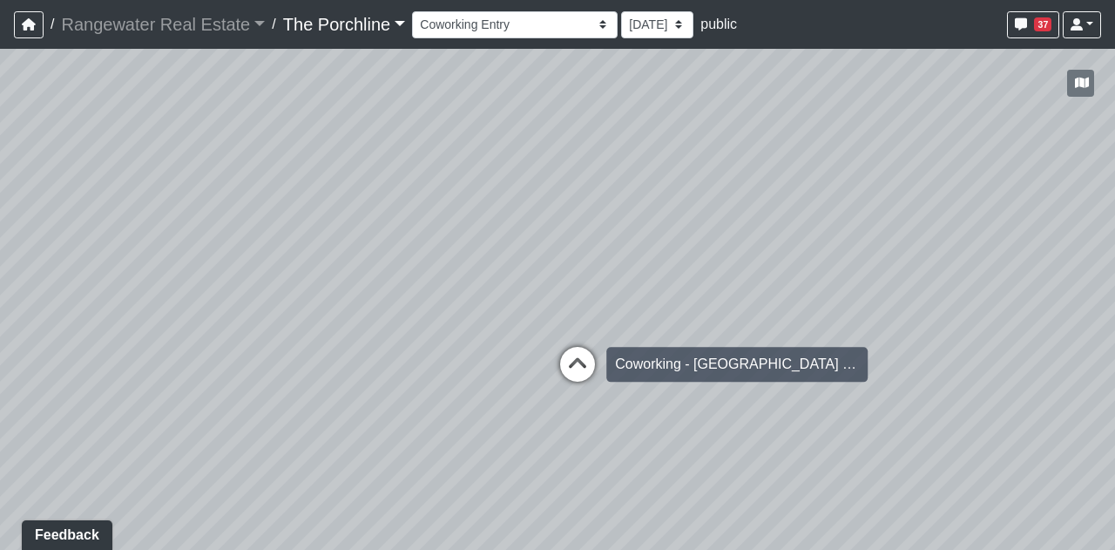
click at [579, 377] on icon at bounding box center [578, 373] width 52 height 52
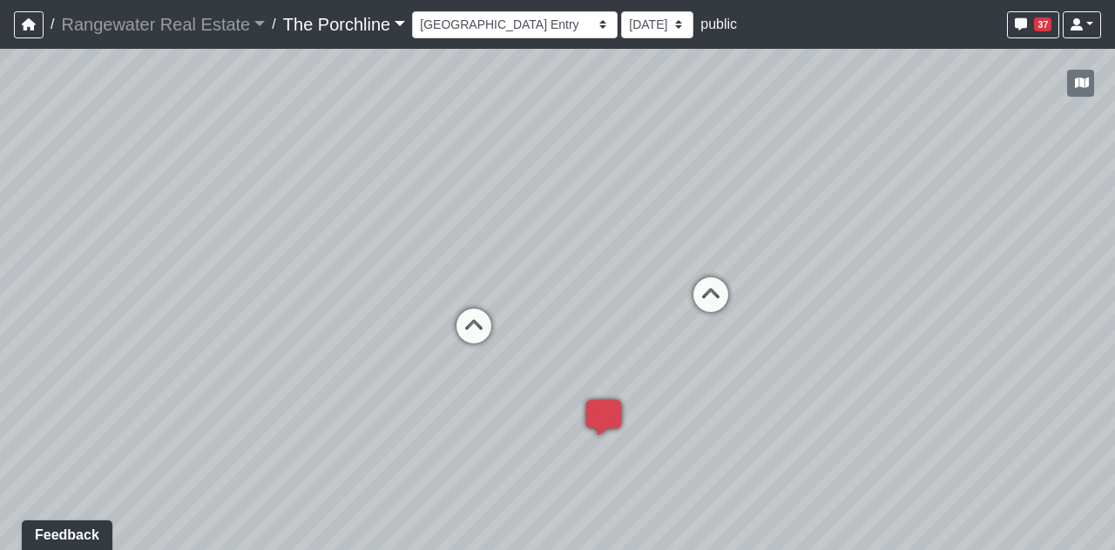
drag, startPoint x: 643, startPoint y: 279, endPoint x: 517, endPoint y: 198, distance: 150.1
click at [517, 198] on div "Loading... Seating Loading... Mailroom Entry Loading... Lounge Entry Loading...…" at bounding box center [557, 299] width 1115 height 501
click at [705, 292] on icon at bounding box center [711, 303] width 52 height 52
drag, startPoint x: 708, startPoint y: 235, endPoint x: 230, endPoint y: 288, distance: 480.4
click at [230, 288] on div "Loading... Seating Loading... Mailroom Entry Loading... Lounge Entry Loading...…" at bounding box center [557, 299] width 1115 height 501
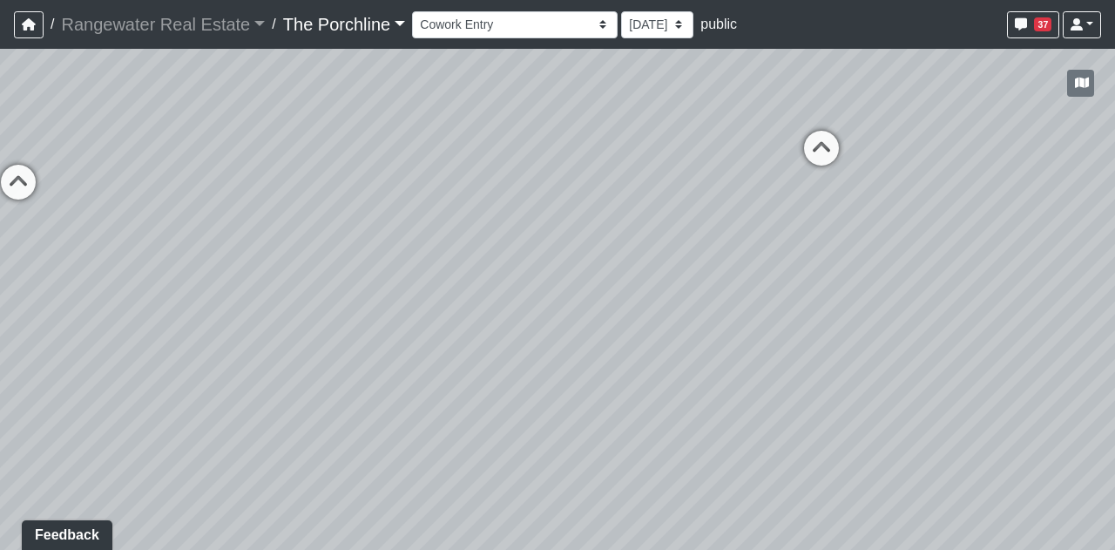
drag, startPoint x: 797, startPoint y: 267, endPoint x: 301, endPoint y: 210, distance: 499.0
click at [302, 210] on div "Loading... Seating Loading... Mailroom Entry Loading... Lounge Entry Loading...…" at bounding box center [557, 299] width 1115 height 501
drag, startPoint x: 722, startPoint y: 295, endPoint x: 256, endPoint y: 149, distance: 488.6
click at [256, 149] on div "Loading... Seating Loading... Mailroom Entry Loading... Lounge Entry Loading...…" at bounding box center [557, 299] width 1115 height 501
drag, startPoint x: 863, startPoint y: 252, endPoint x: 536, endPoint y: 358, distance: 343.6
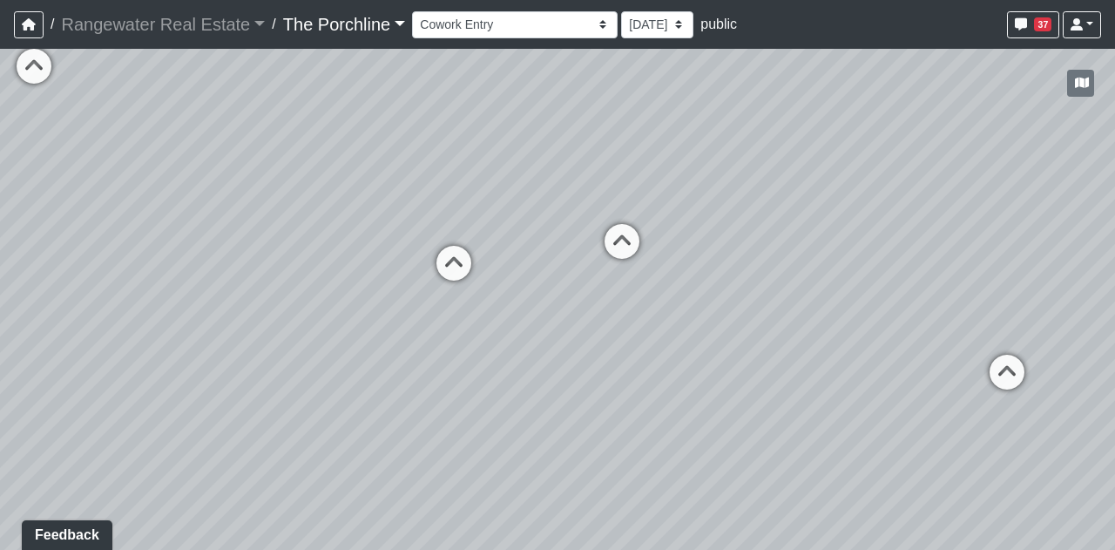
click at [536, 358] on div "Loading... Seating Loading... Mailroom Entry Loading... Lounge Entry Loading...…" at bounding box center [557, 299] width 1115 height 501
drag, startPoint x: 872, startPoint y: 343, endPoint x: 404, endPoint y: 396, distance: 470.8
click at [404, 396] on div "Loading... Seating Loading... Mailroom Entry Loading... Lounge Entry Loading...…" at bounding box center [557, 299] width 1115 height 501
drag, startPoint x: 483, startPoint y: 342, endPoint x: 676, endPoint y: 238, distance: 219.5
click at [676, 238] on div "Loading... Seating Loading... Mailroom Entry Loading... Lounge Entry Loading...…" at bounding box center [557, 299] width 1115 height 501
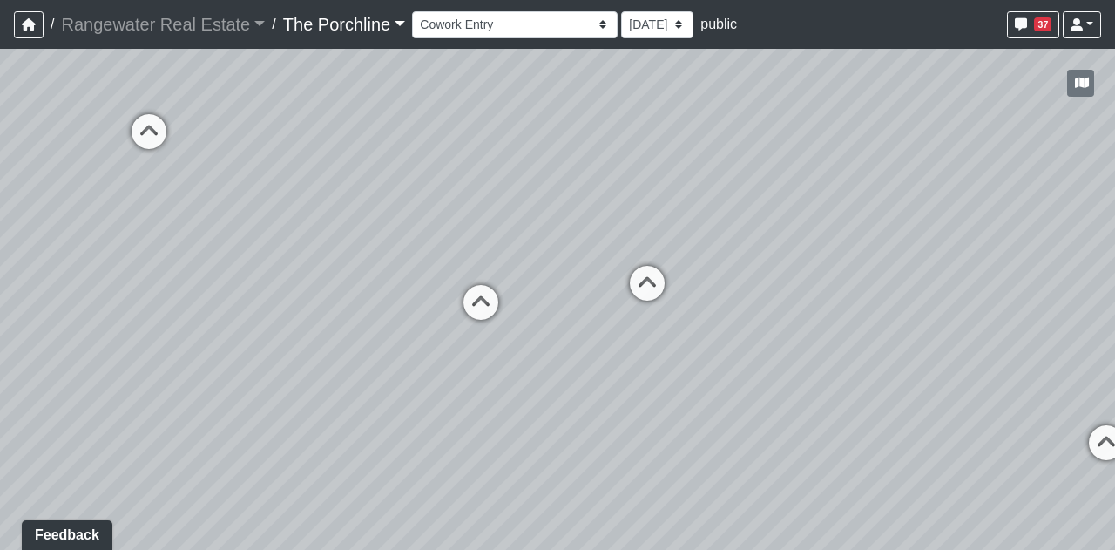
drag, startPoint x: 301, startPoint y: 175, endPoint x: 620, endPoint y: 281, distance: 335.9
click at [620, 281] on div "Loading... Seating Loading... Mailroom Entry Loading... Lounge Entry Loading...…" at bounding box center [557, 299] width 1115 height 501
drag, startPoint x: 792, startPoint y: 379, endPoint x: 1019, endPoint y: 45, distance: 403.8
click at [674, 440] on div "Loading... Seating Loading... Mailroom Entry Loading... Lounge Entry Loading...…" at bounding box center [557, 299] width 1115 height 501
click at [524, 41] on nav "/ Rangewater Real Estate Rangewater Real Estate Loading... / The Porchline The …" at bounding box center [557, 24] width 1115 height 49
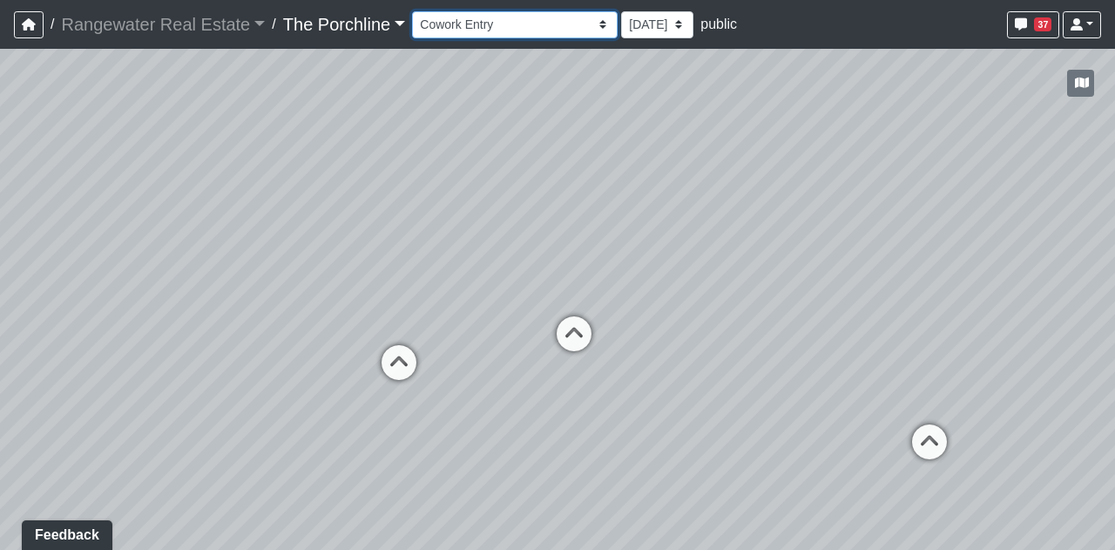
click at [526, 29] on select "Entry [GEOGRAPHIC_DATA] Kitchen Lounge Lounge Entry Mailroom Entry Seating Cowo…" at bounding box center [515, 24] width 206 height 27
click at [412, 11] on select "Entry [GEOGRAPHIC_DATA] Kitchen Lounge Lounge Entry Mailroom Entry Seating Cowo…" at bounding box center [515, 24] width 206 height 27
select select "m4Csv4SW9D353EK9147FJX"
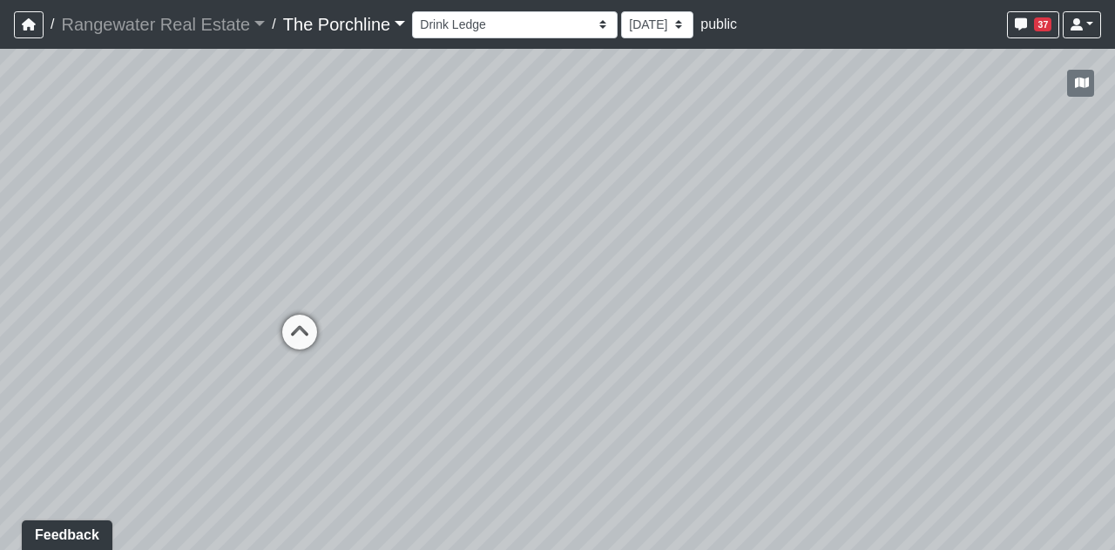
drag, startPoint x: 547, startPoint y: 370, endPoint x: 782, endPoint y: 299, distance: 245.0
click at [782, 299] on div "Loading... Seating Loading... Mailroom Entry Loading... Lounge Entry Loading...…" at bounding box center [557, 299] width 1115 height 501
drag, startPoint x: 265, startPoint y: 220, endPoint x: 291, endPoint y: 203, distance: 31.4
click at [291, 203] on div "Loading... Seating Loading... Mailroom Entry Loading... Lounge Entry Loading...…" at bounding box center [557, 299] width 1115 height 501
drag, startPoint x: 833, startPoint y: 198, endPoint x: 286, endPoint y: 186, distance: 547.3
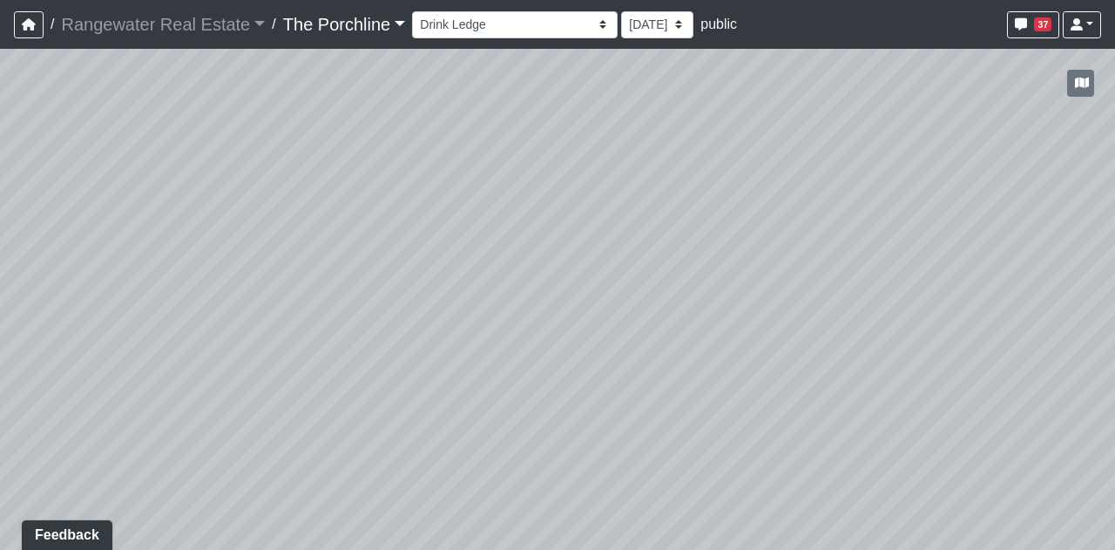
click at [286, 186] on div "Loading... Seating Loading... Mailroom Entry Loading... Lounge Entry Loading...…" at bounding box center [557, 299] width 1115 height 501
drag, startPoint x: 599, startPoint y: 213, endPoint x: 275, endPoint y: 207, distance: 324.2
click at [275, 207] on div "Loading... Seating Loading... Mailroom Entry Loading... Lounge Entry Loading...…" at bounding box center [557, 299] width 1115 height 501
drag, startPoint x: 473, startPoint y: 230, endPoint x: 636, endPoint y: 227, distance: 163.0
click at [636, 227] on div "Loading... Seating Loading... Mailroom Entry Loading... Lounge Entry Loading...…" at bounding box center [557, 299] width 1115 height 501
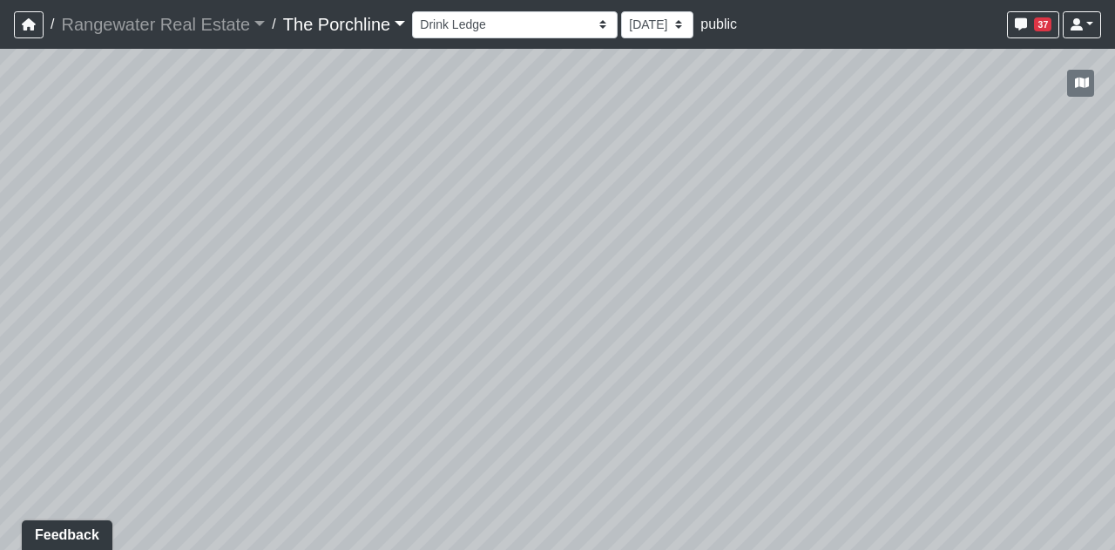
drag, startPoint x: 444, startPoint y: 266, endPoint x: 863, endPoint y: 294, distance: 420.0
click at [863, 294] on div "Loading... Seating Loading... Mailroom Entry Loading... Lounge Entry Loading...…" at bounding box center [557, 299] width 1115 height 501
drag, startPoint x: 500, startPoint y: 176, endPoint x: 271, endPoint y: 258, distance: 243.4
click at [271, 258] on div "Loading... Seating Loading... Mailroom Entry Loading... Lounge Entry Loading...…" at bounding box center [557, 299] width 1115 height 501
drag, startPoint x: 502, startPoint y: 464, endPoint x: 572, endPoint y: 398, distance: 96.1
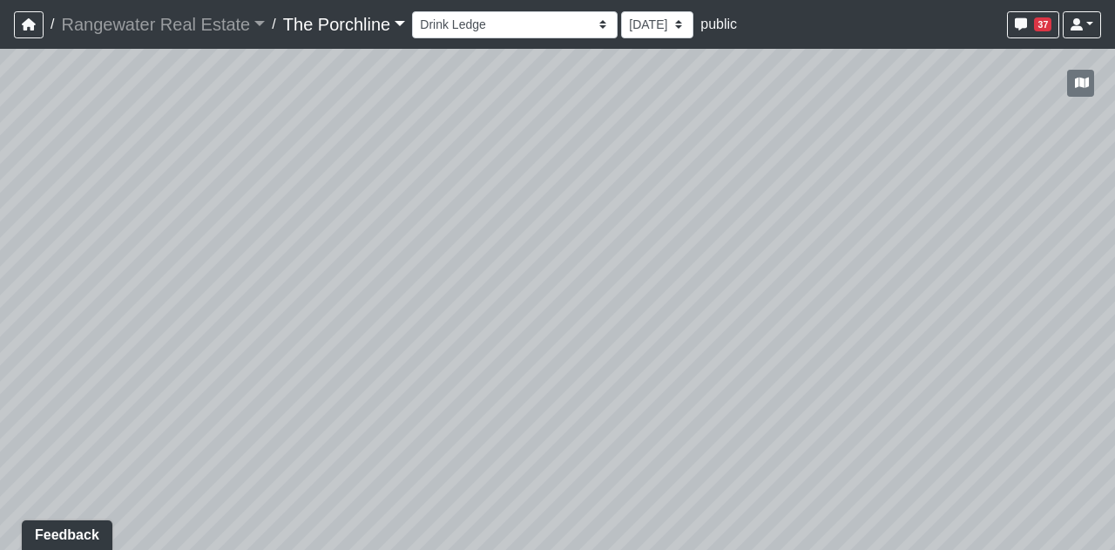
click at [572, 398] on div "Loading... Seating Loading... Mailroom Entry Loading... Lounge Entry Loading...…" at bounding box center [557, 299] width 1115 height 501
drag, startPoint x: 781, startPoint y: 315, endPoint x: 843, endPoint y: 318, distance: 62.8
click at [843, 318] on div "Loading... Seating Loading... Mailroom Entry Loading... Lounge Entry Loading...…" at bounding box center [557, 299] width 1115 height 501
drag, startPoint x: 500, startPoint y: 253, endPoint x: 864, endPoint y: 233, distance: 364.8
click at [864, 233] on div "Loading... Seating Loading... Mailroom Entry Loading... Lounge Entry Loading...…" at bounding box center [557, 299] width 1115 height 501
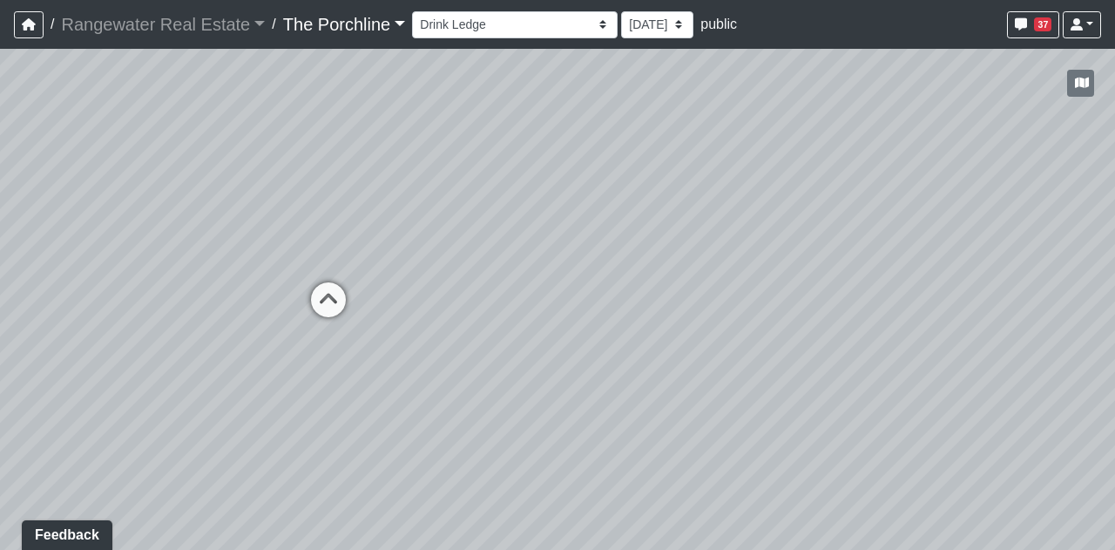
drag, startPoint x: 177, startPoint y: 163, endPoint x: 287, endPoint y: 163, distance: 109.8
click at [287, 163] on div "Loading... Seating Loading... Mailroom Entry Loading... Lounge Entry Loading...…" at bounding box center [557, 299] width 1115 height 501
